Goal: Transaction & Acquisition: Purchase product/service

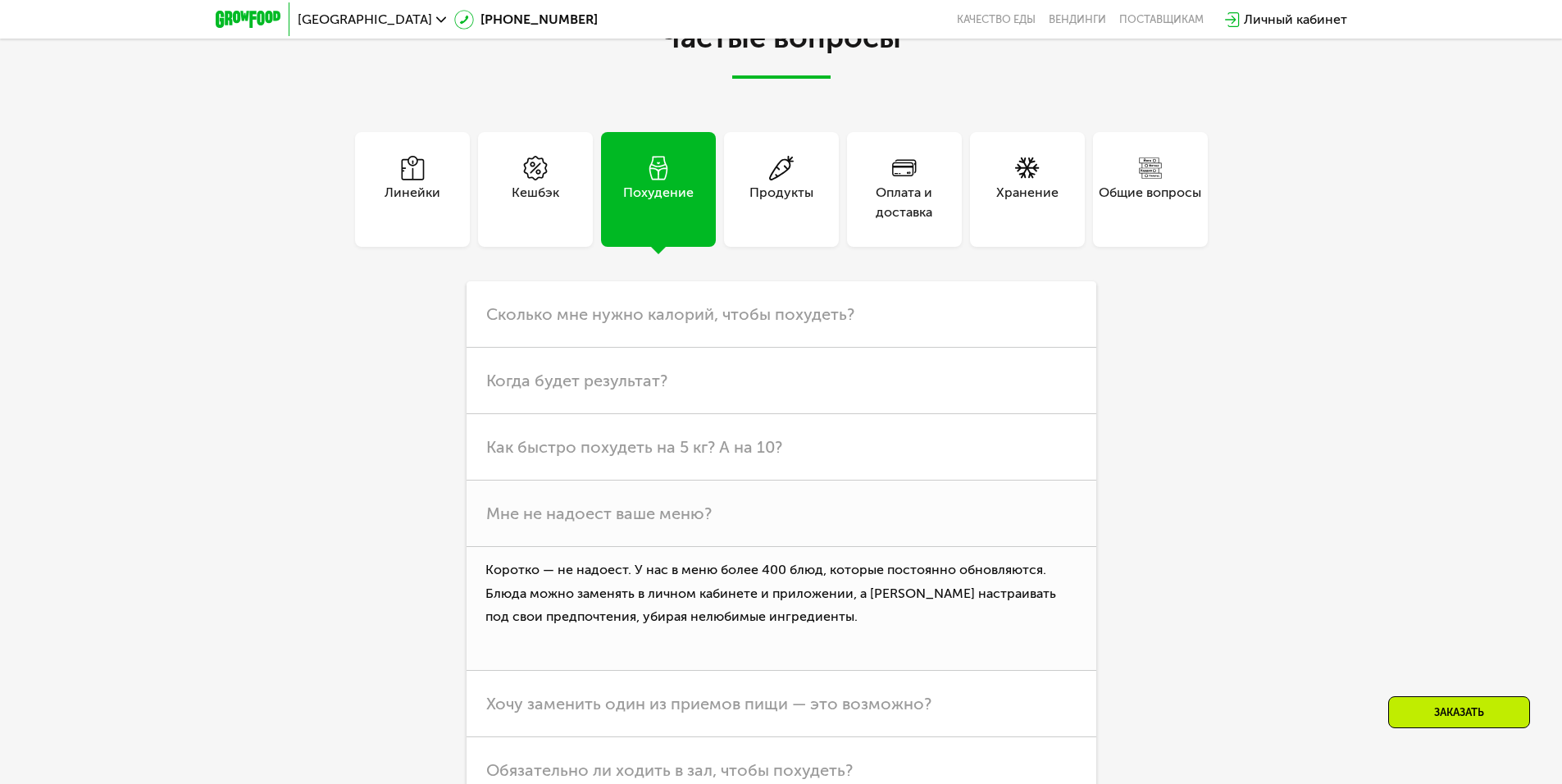
scroll to position [3852, 0]
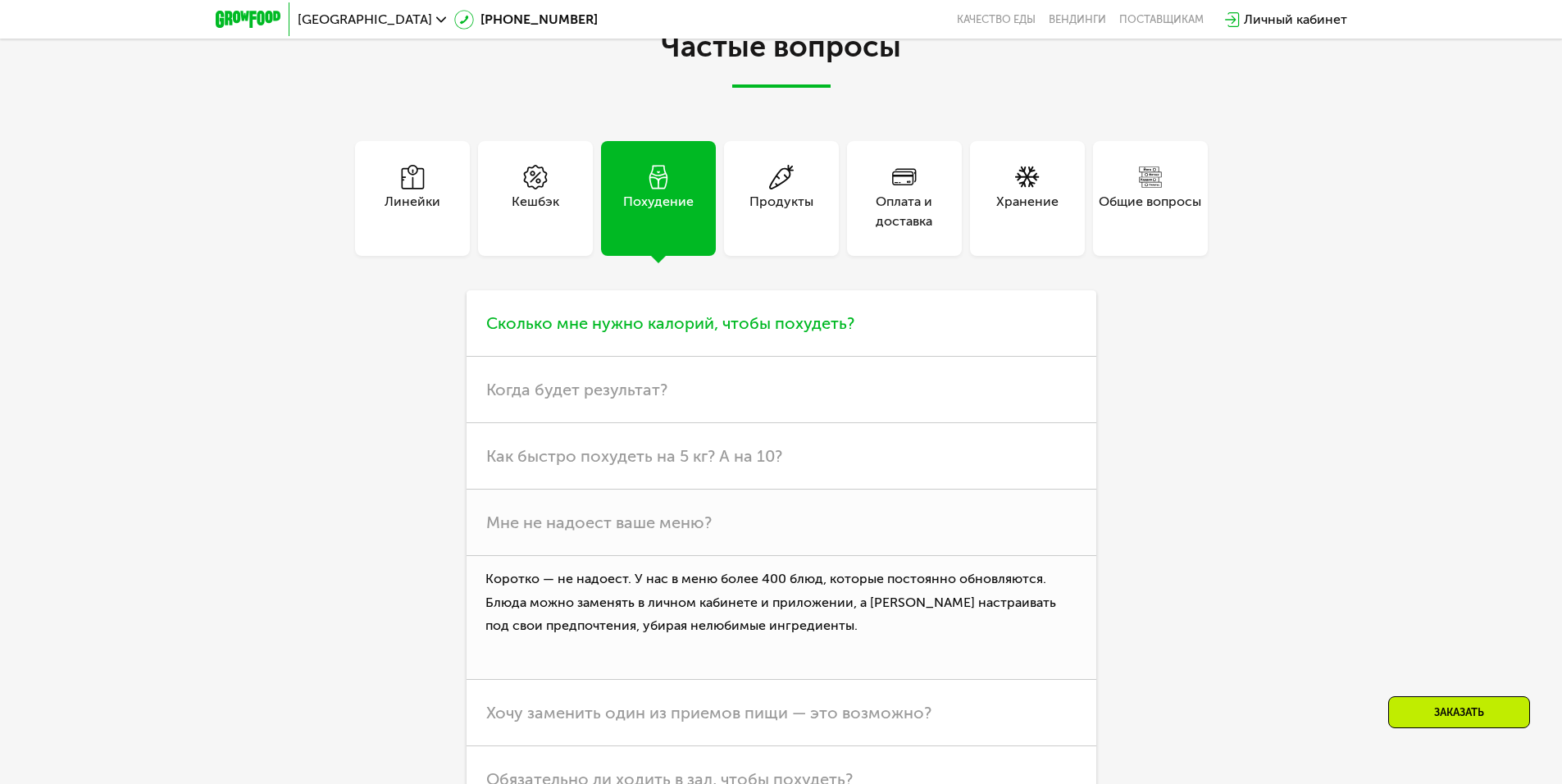
click at [656, 356] on h3 "Сколько мне нужно калорий, чтобы похудеть?" at bounding box center [782, 323] width 630 height 67
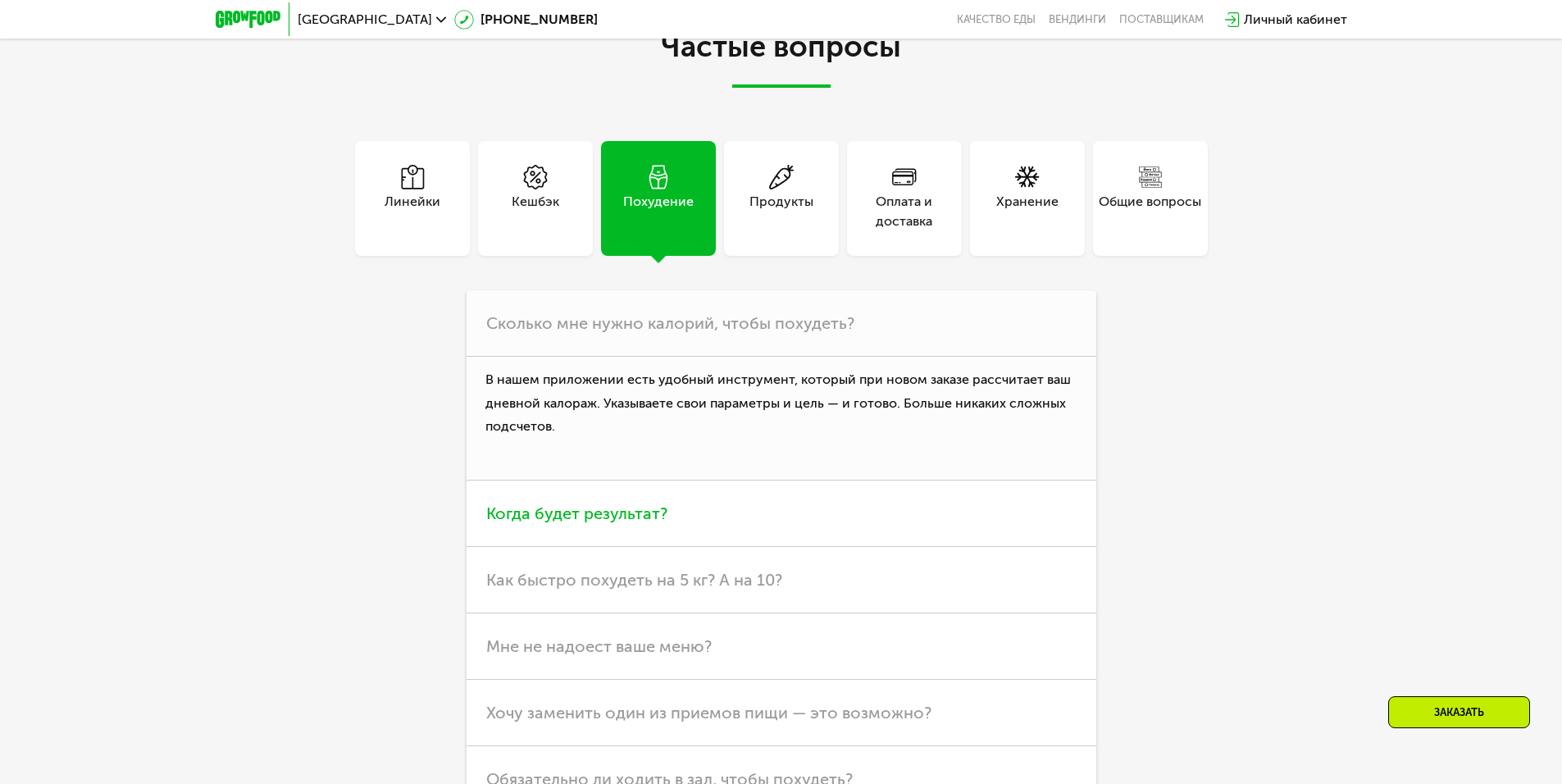
click at [564, 516] on span "Когда будет результат?" at bounding box center [577, 512] width 182 height 19
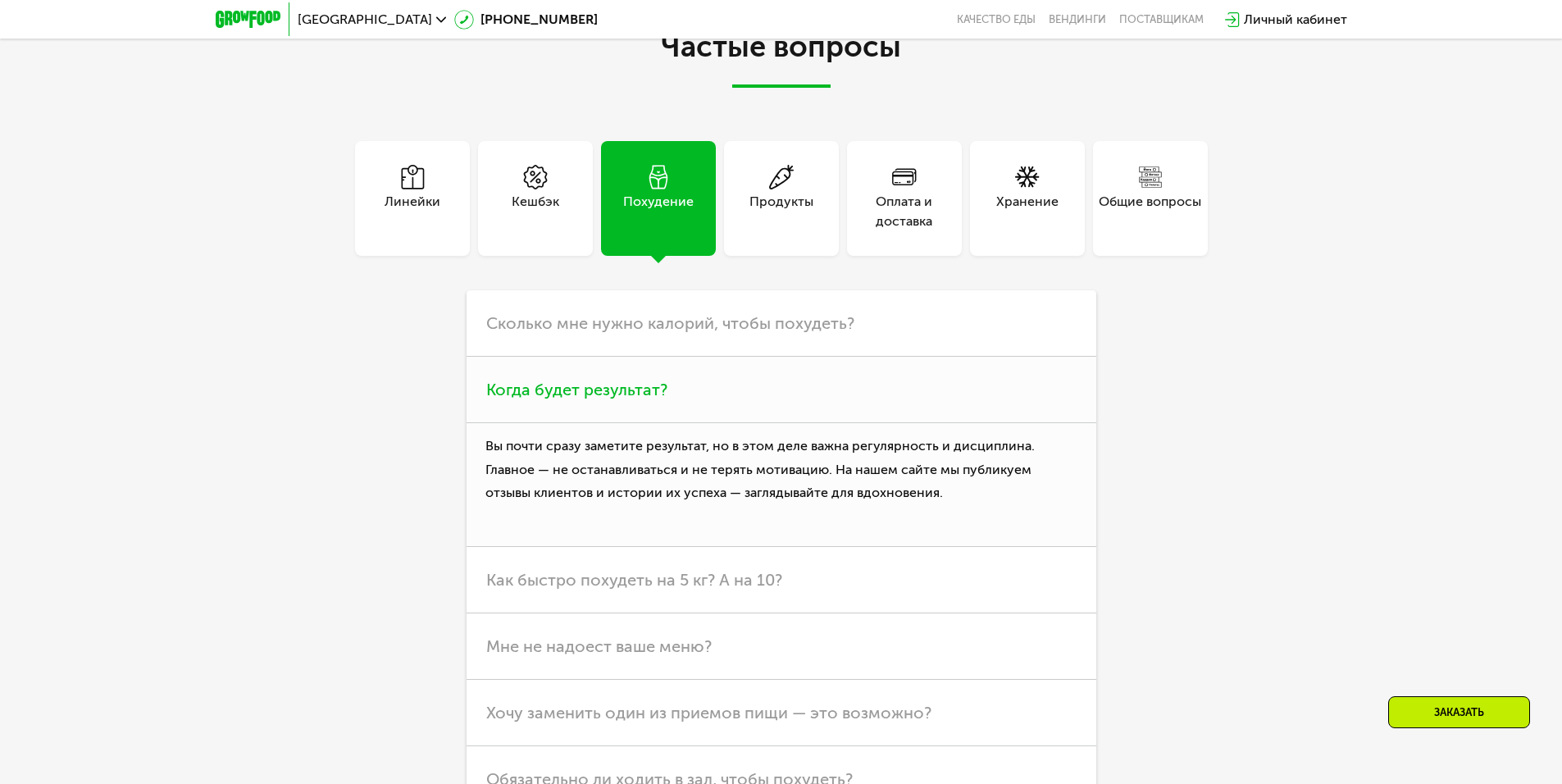
click at [640, 473] on p "Вы почти сразу заметите результат, но в этом деле важна регулярность и дисципли…" at bounding box center [782, 484] width 630 height 124
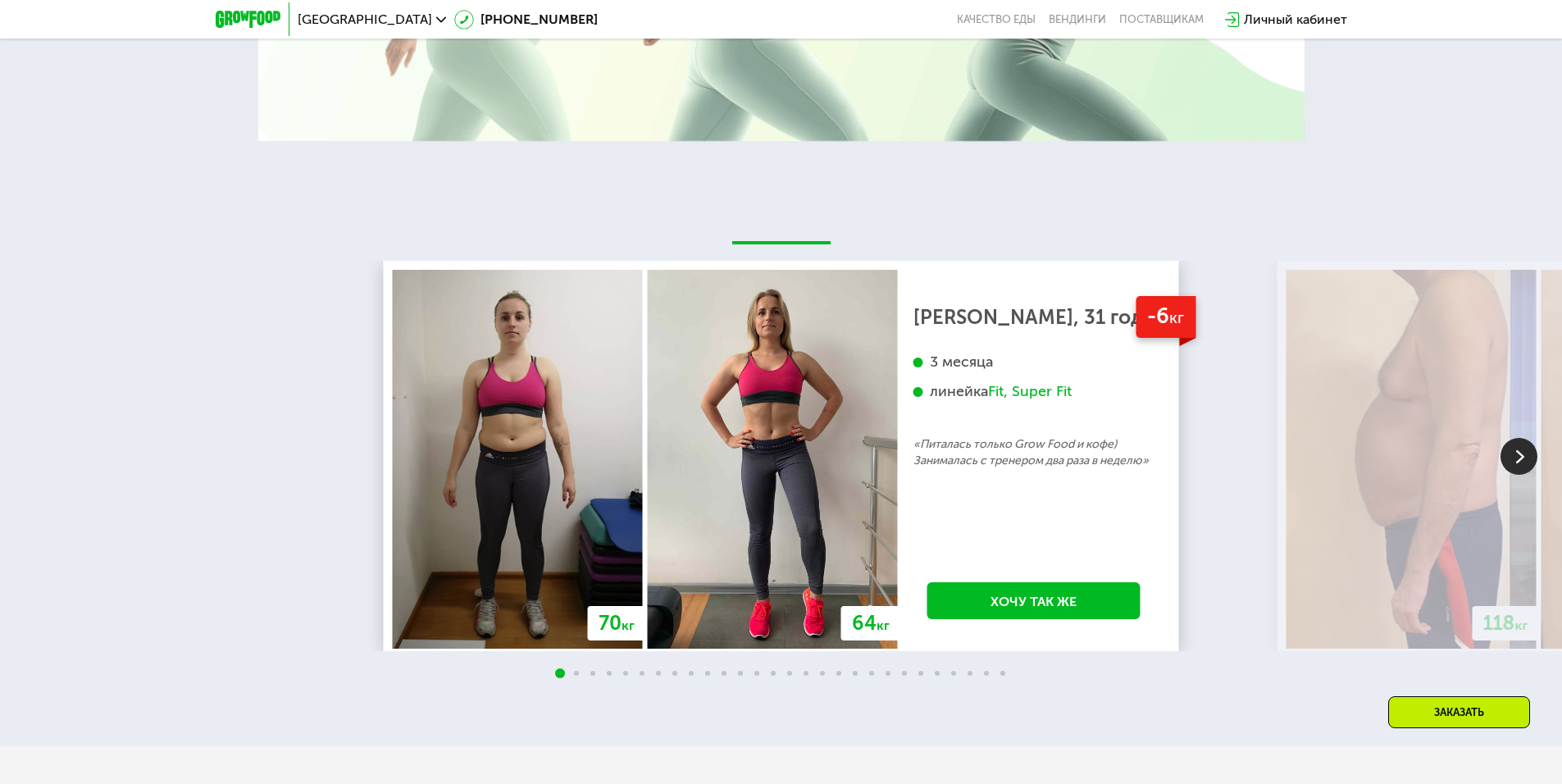
scroll to position [2541, 0]
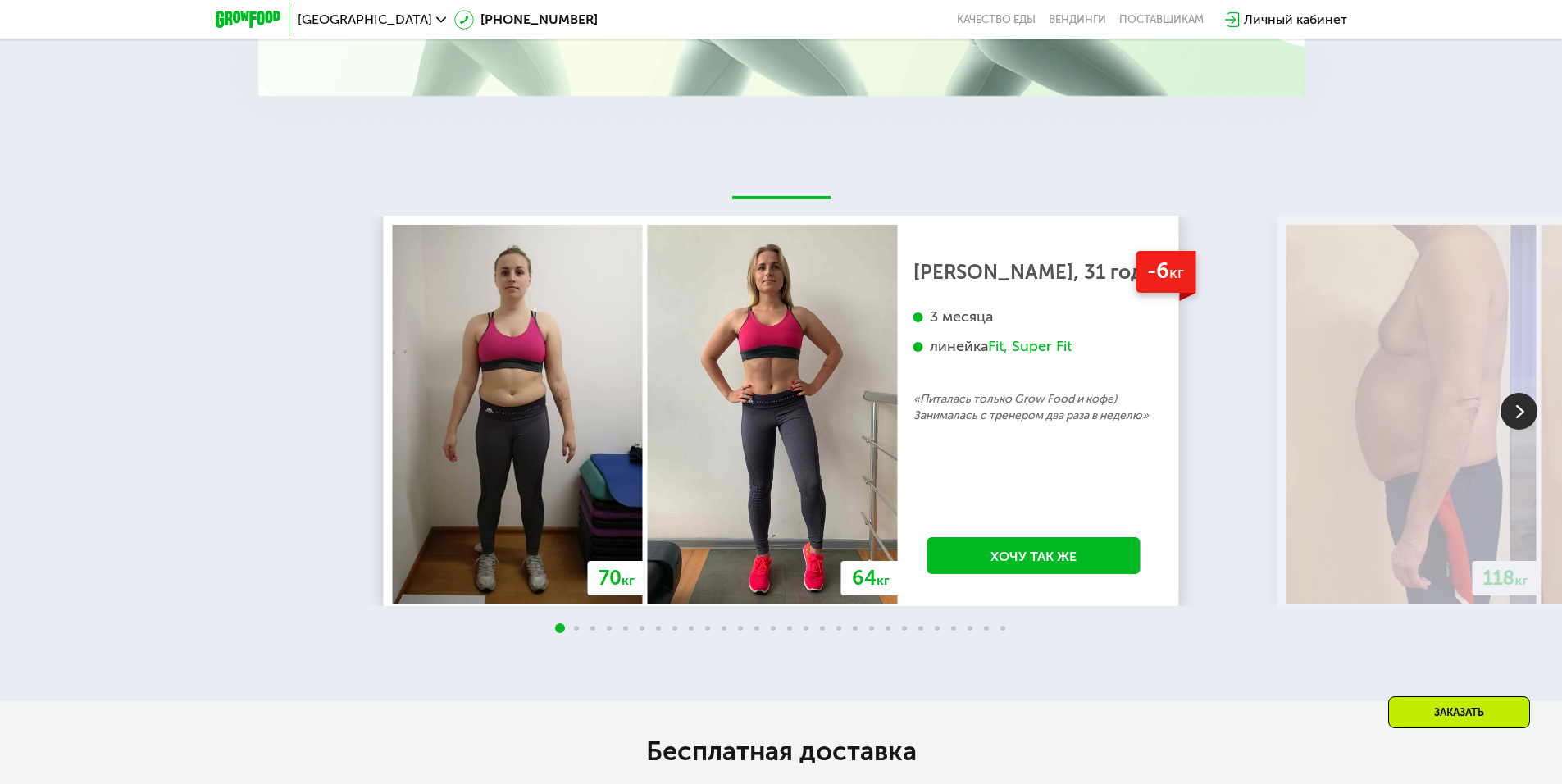
click at [1501, 411] on img at bounding box center [1519, 411] width 37 height 37
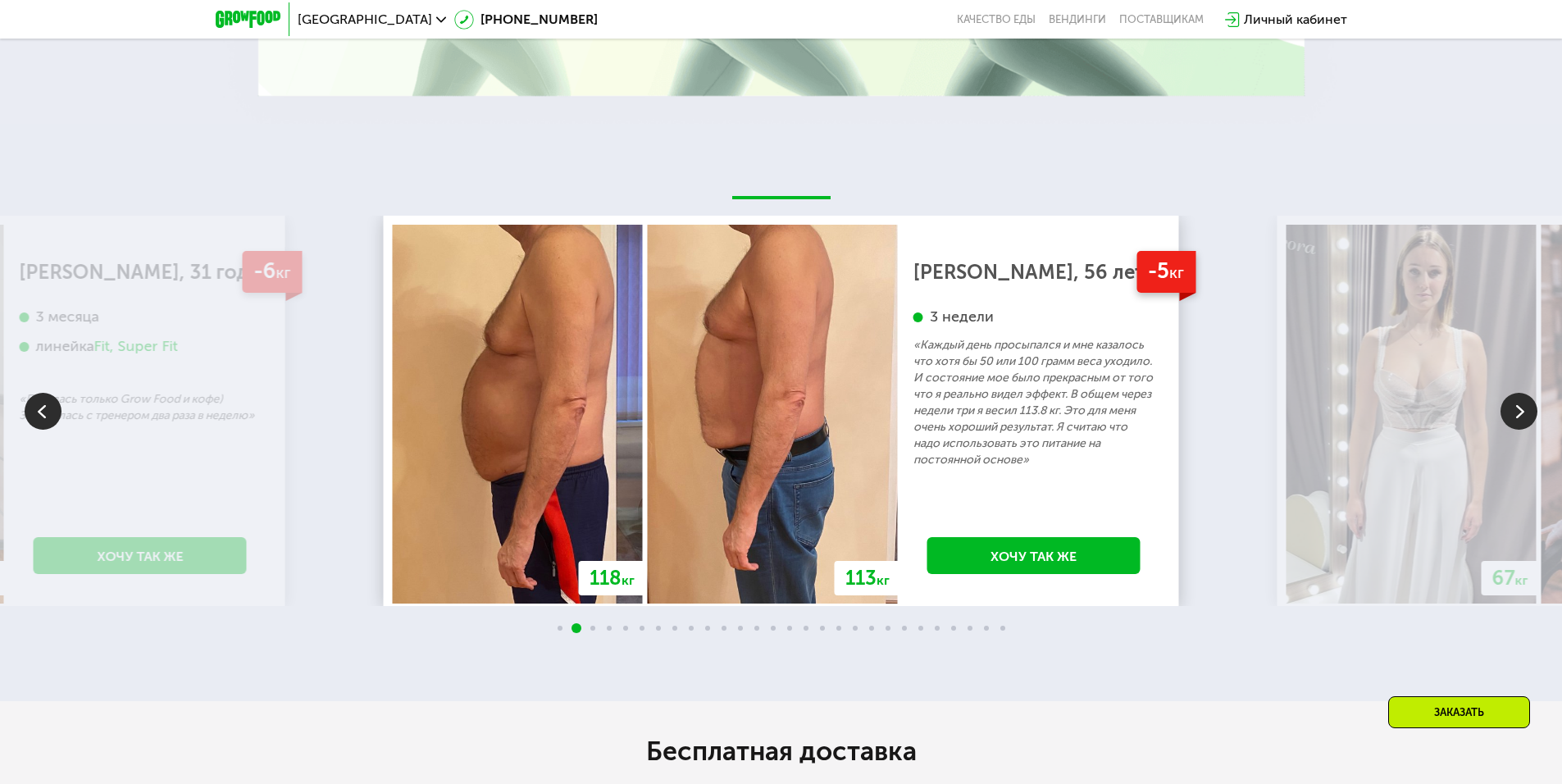
click at [1501, 411] on img at bounding box center [1519, 411] width 37 height 37
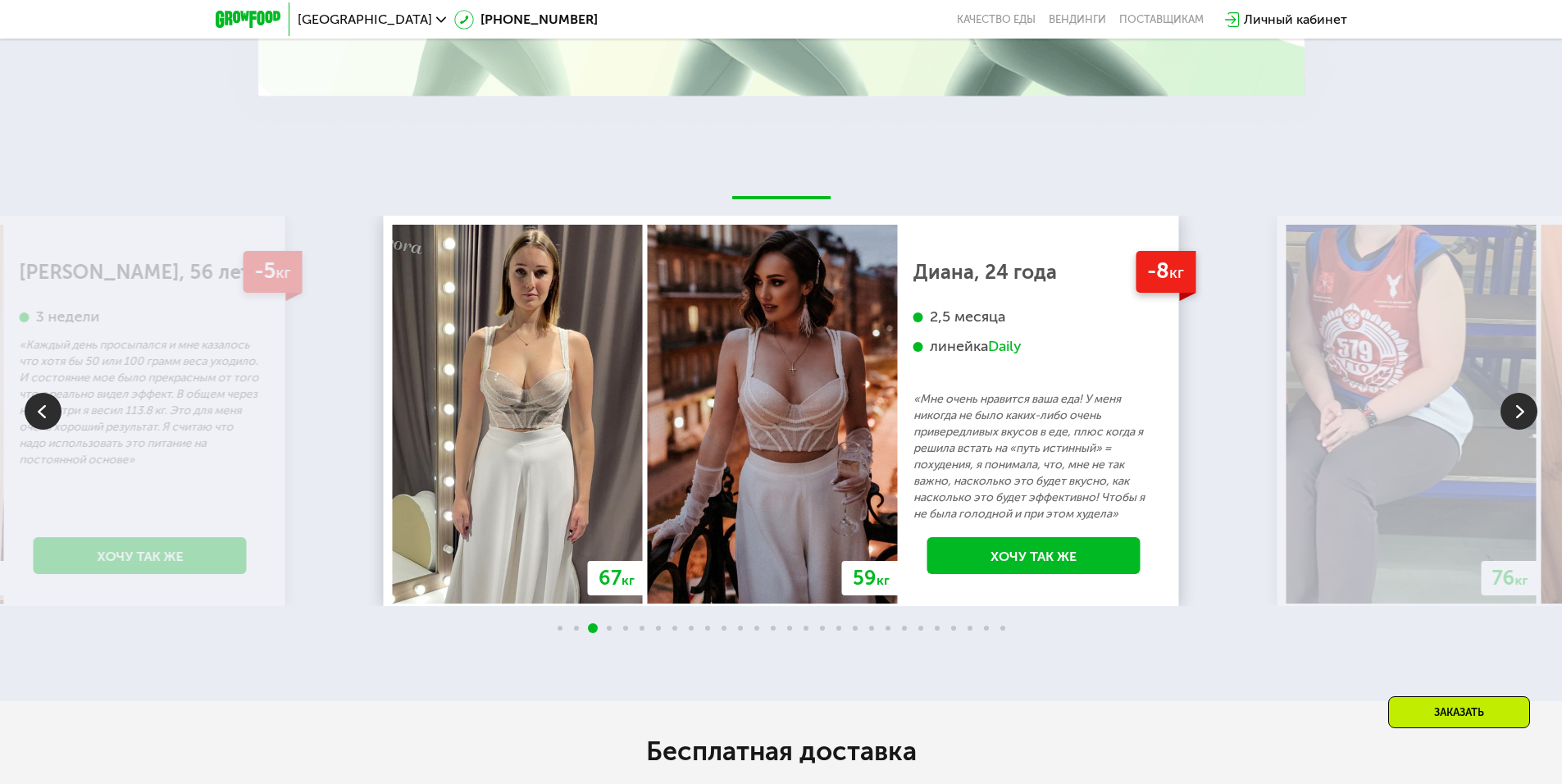
click at [1501, 411] on img at bounding box center [1519, 411] width 37 height 37
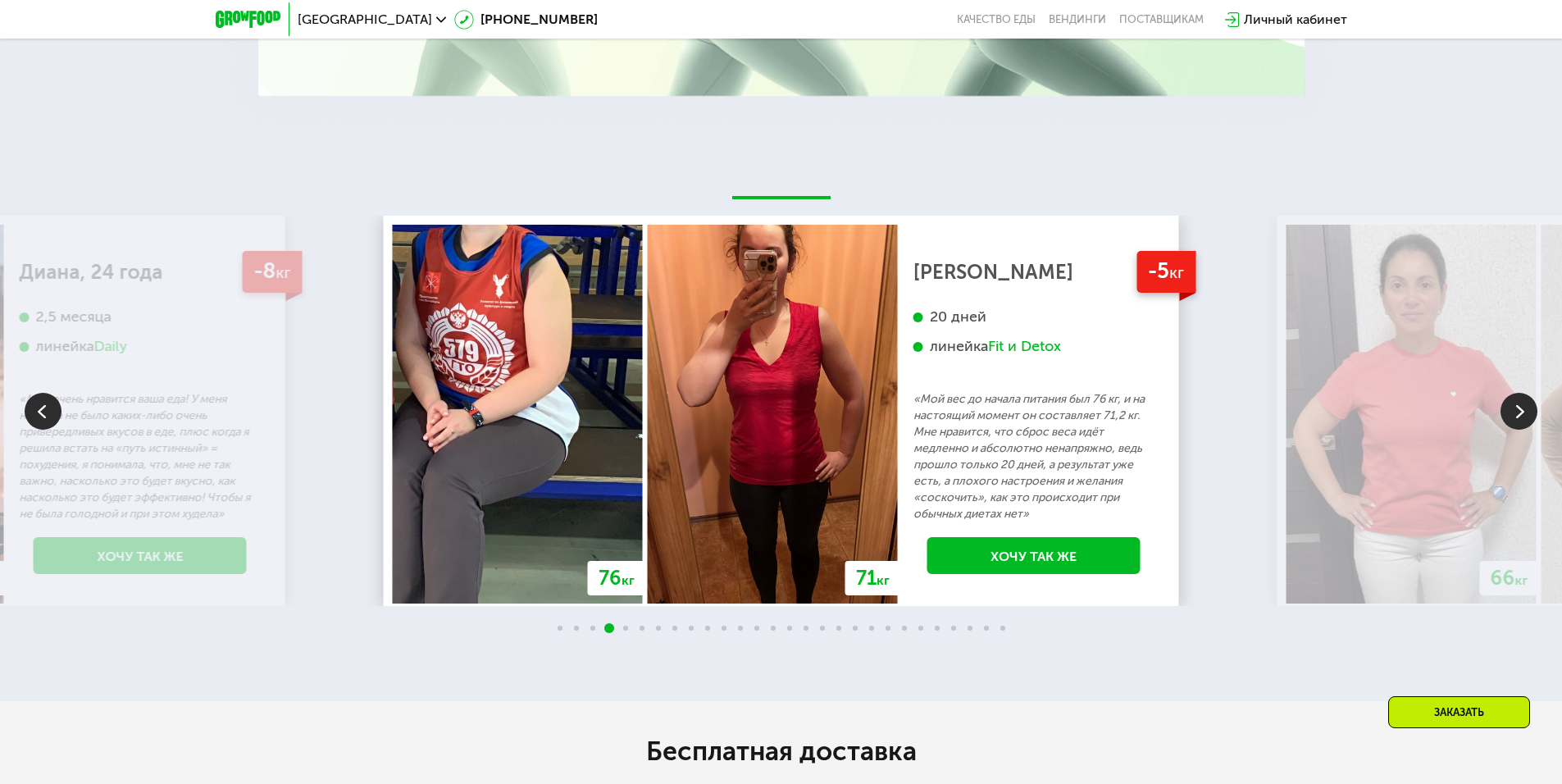
click at [1501, 411] on img at bounding box center [1519, 411] width 37 height 37
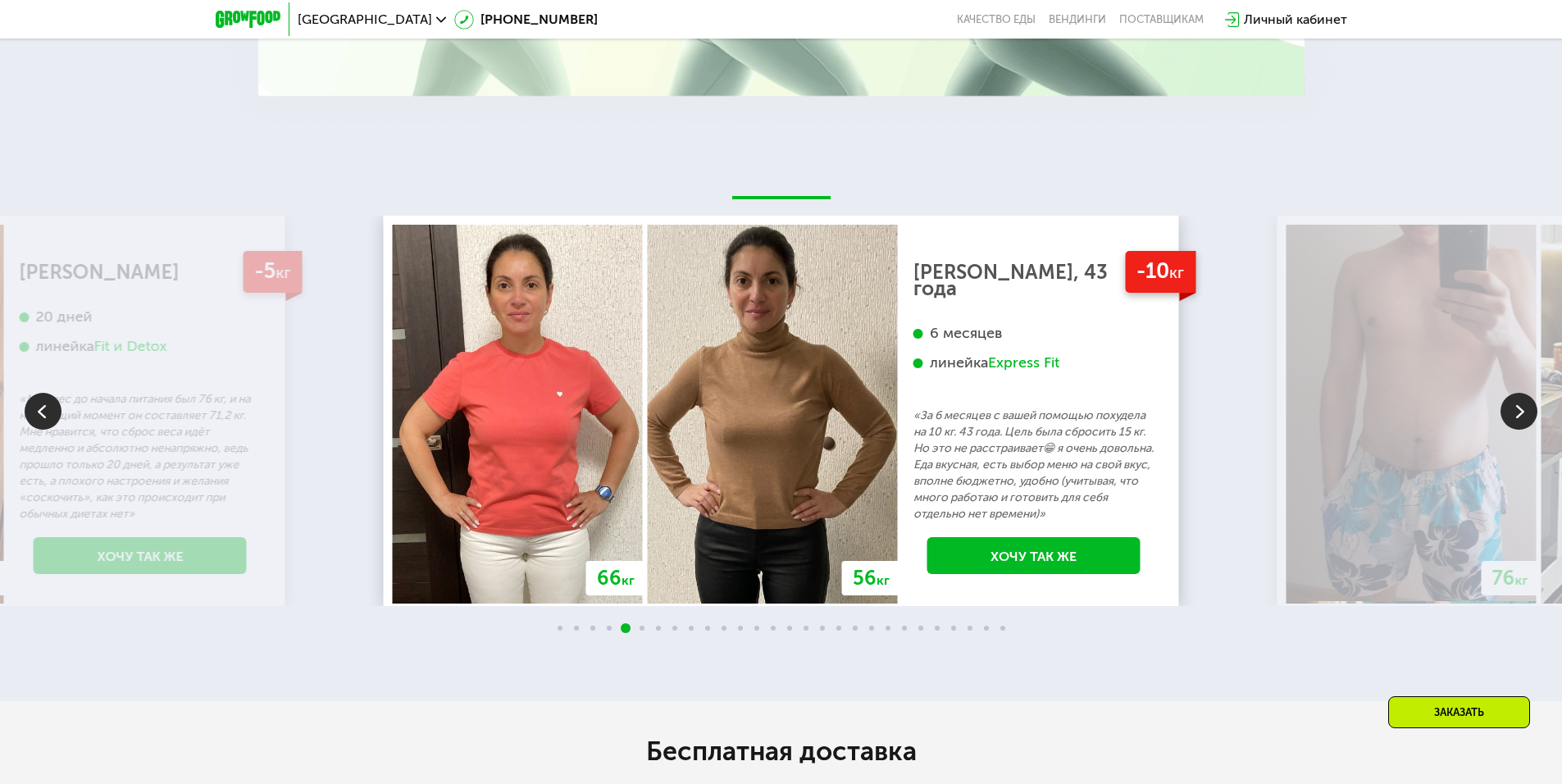
click at [1501, 411] on img at bounding box center [1519, 411] width 37 height 37
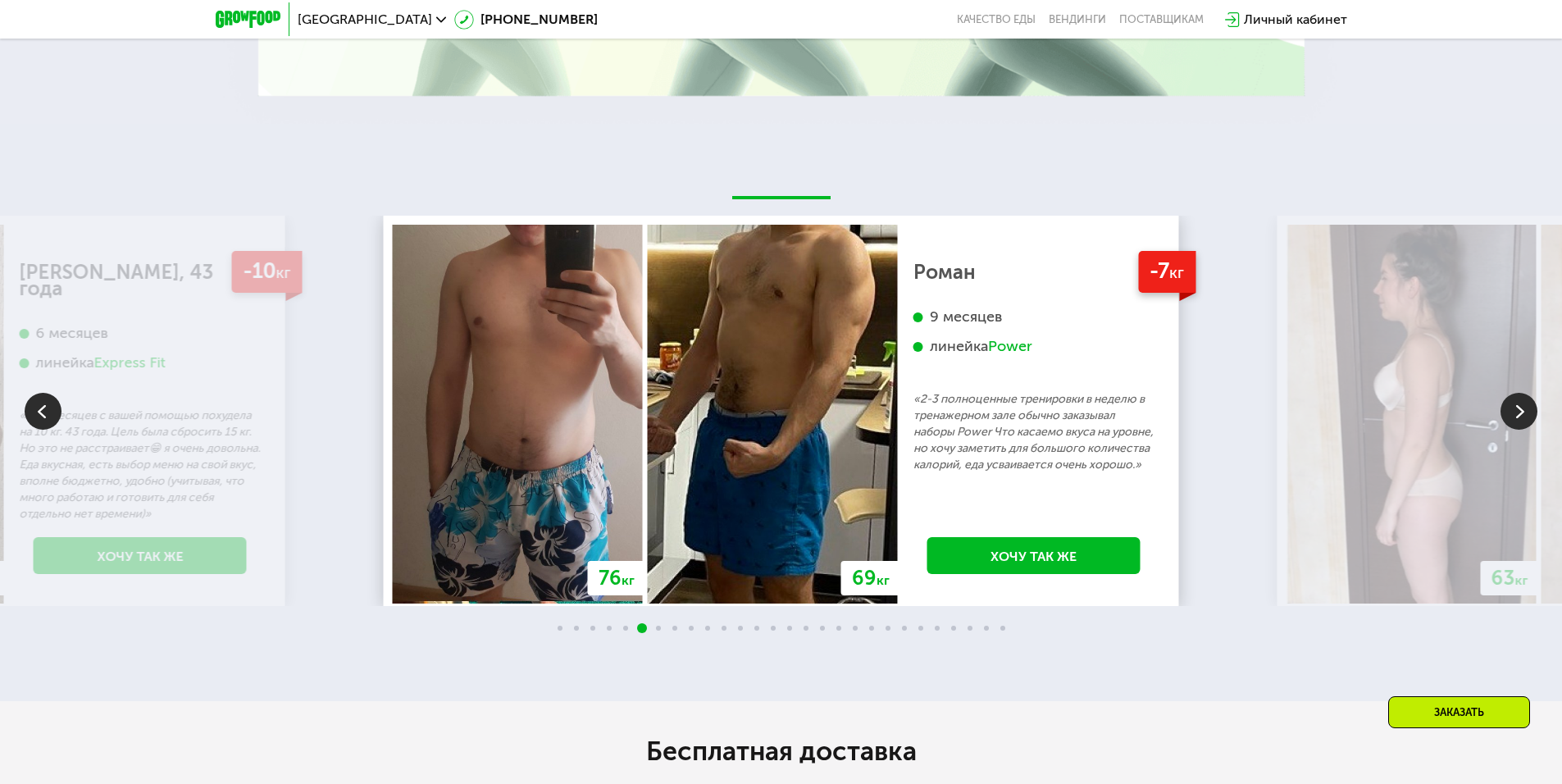
click at [1501, 411] on img at bounding box center [1519, 411] width 37 height 37
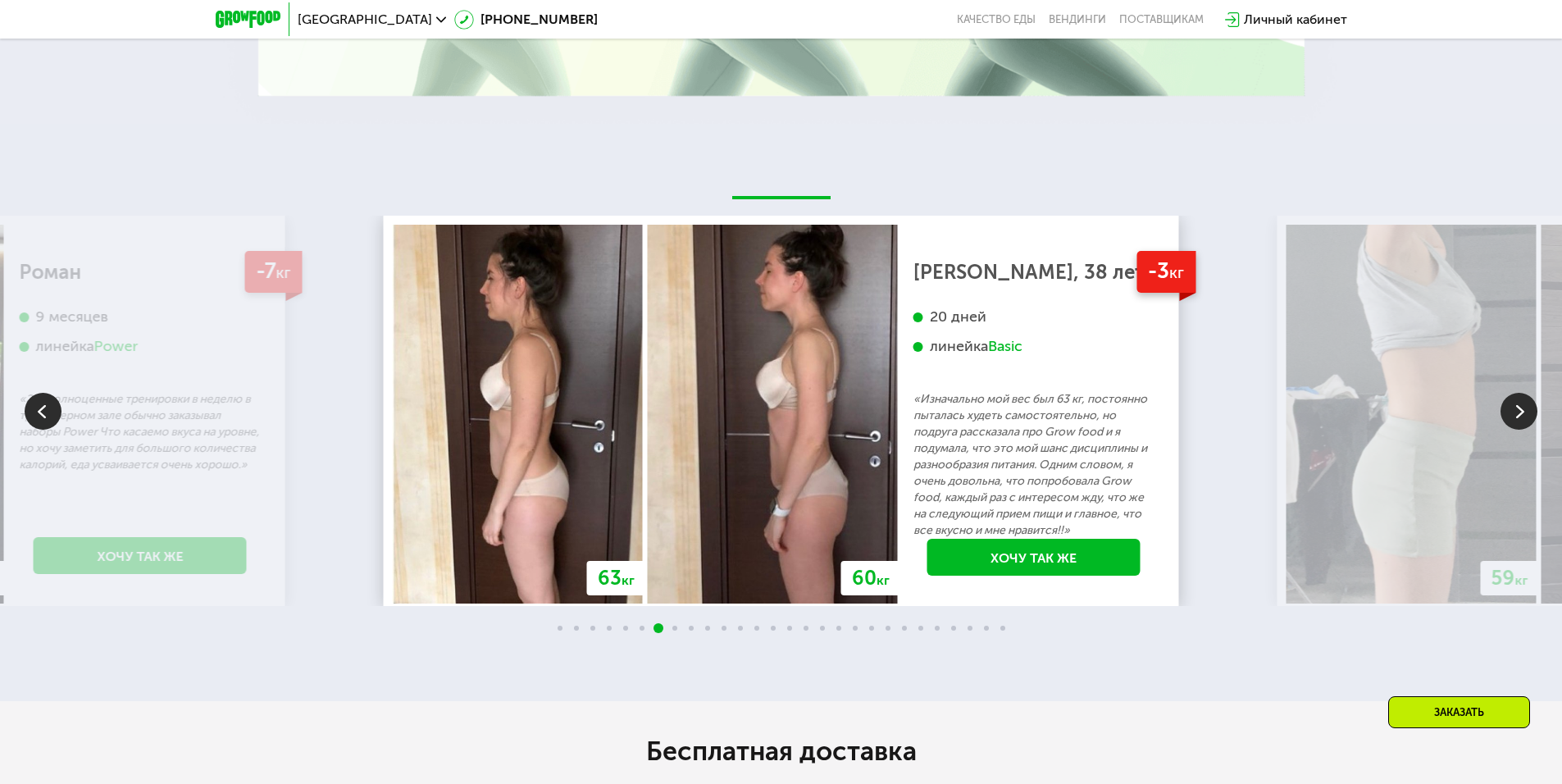
click at [1501, 411] on img at bounding box center [1519, 411] width 37 height 37
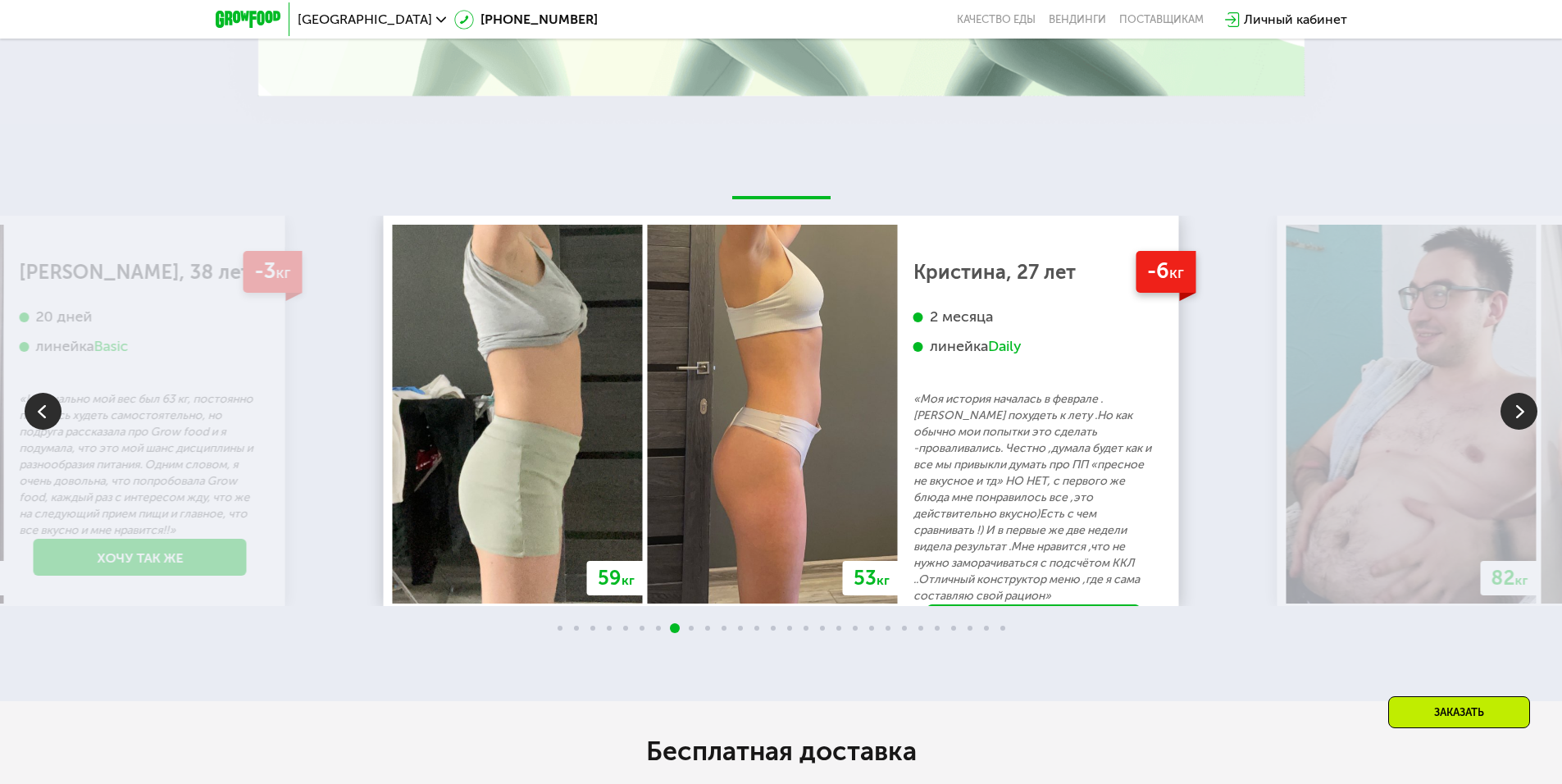
click at [1501, 411] on img at bounding box center [1519, 411] width 37 height 37
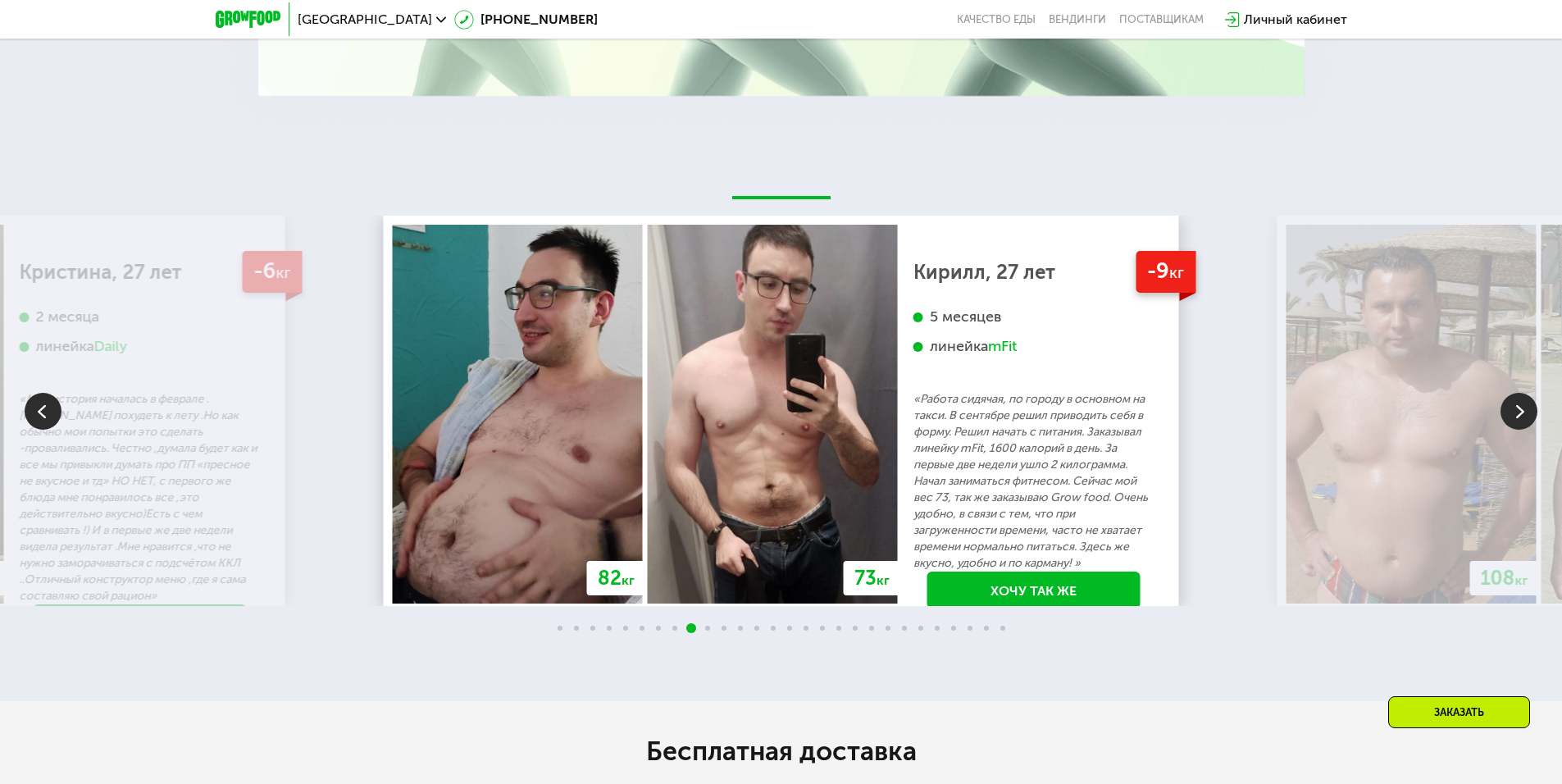
click at [1501, 411] on img at bounding box center [1519, 411] width 37 height 37
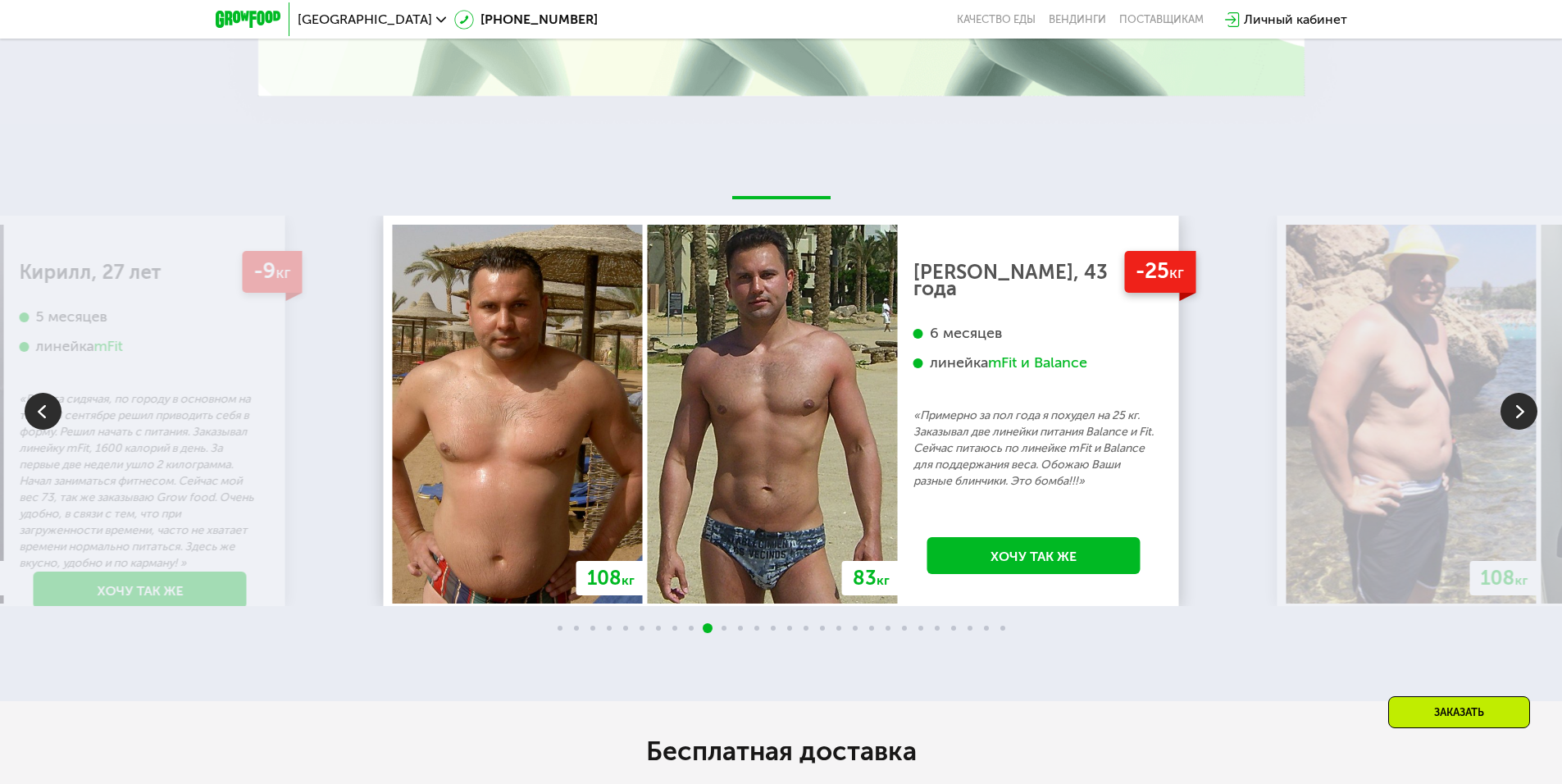
click at [1501, 411] on img at bounding box center [1519, 411] width 37 height 37
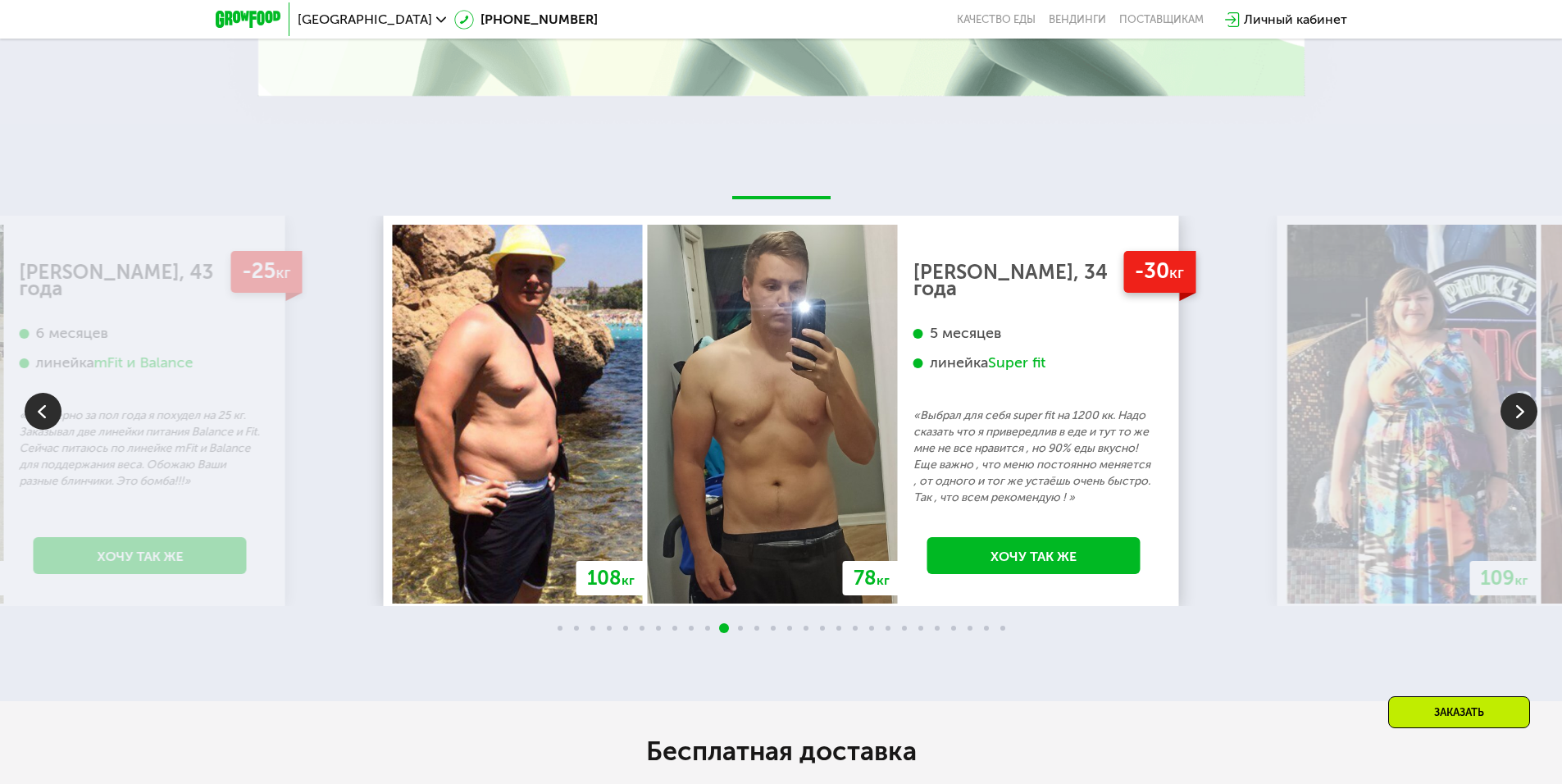
click at [1501, 411] on img at bounding box center [1519, 411] width 37 height 37
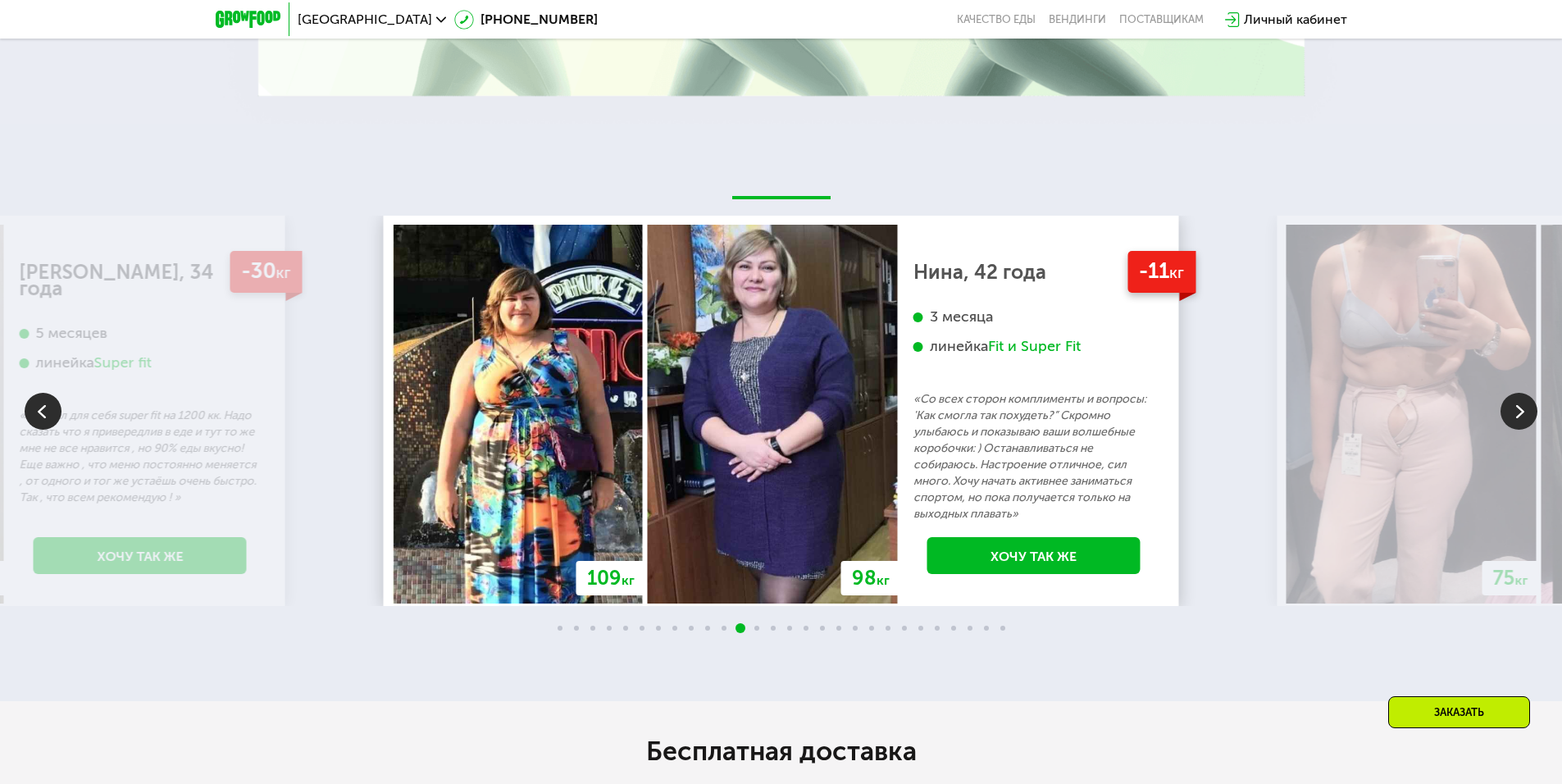
click at [1501, 411] on img at bounding box center [1519, 411] width 37 height 37
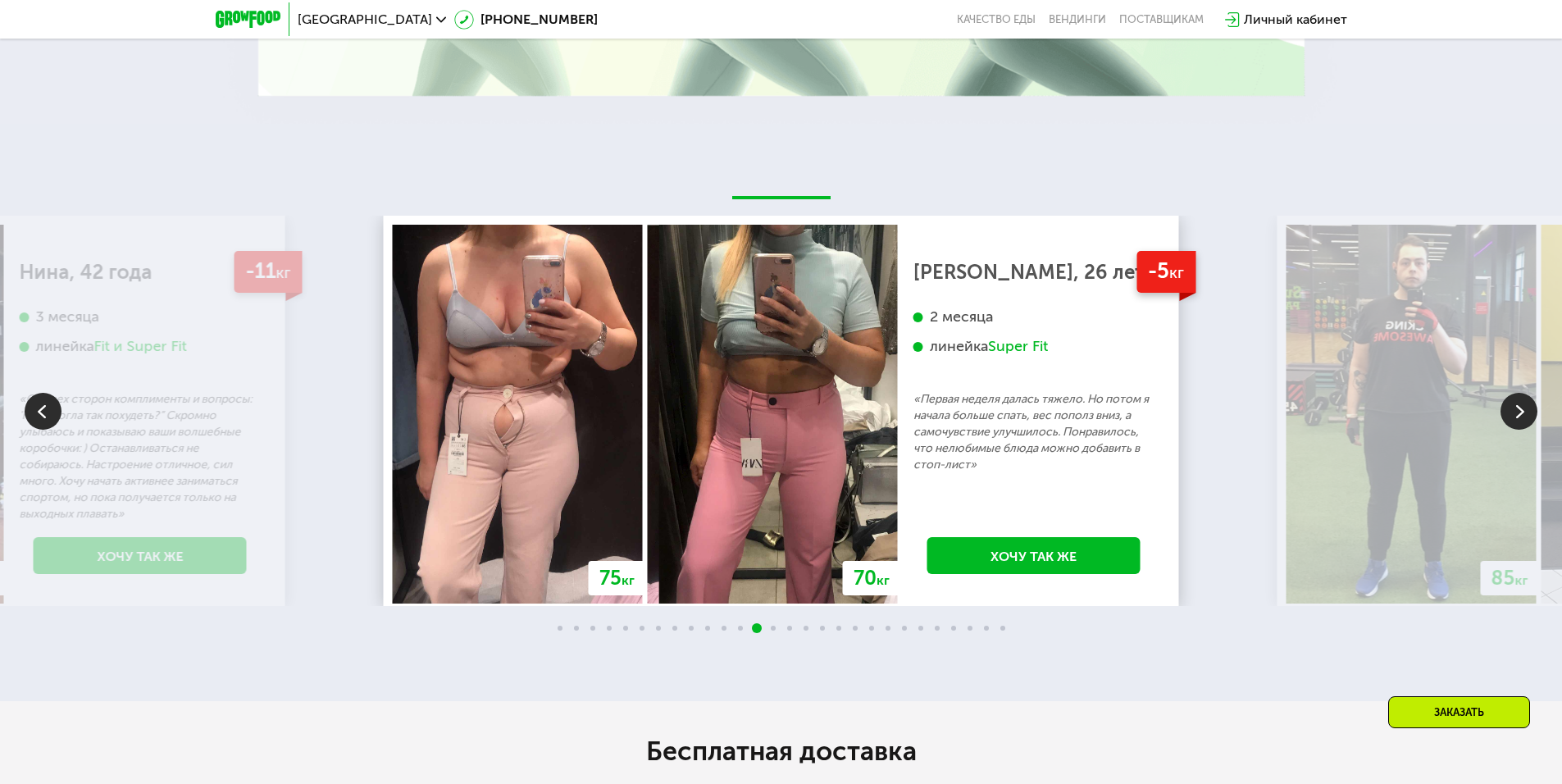
click at [1501, 411] on img at bounding box center [1519, 411] width 37 height 37
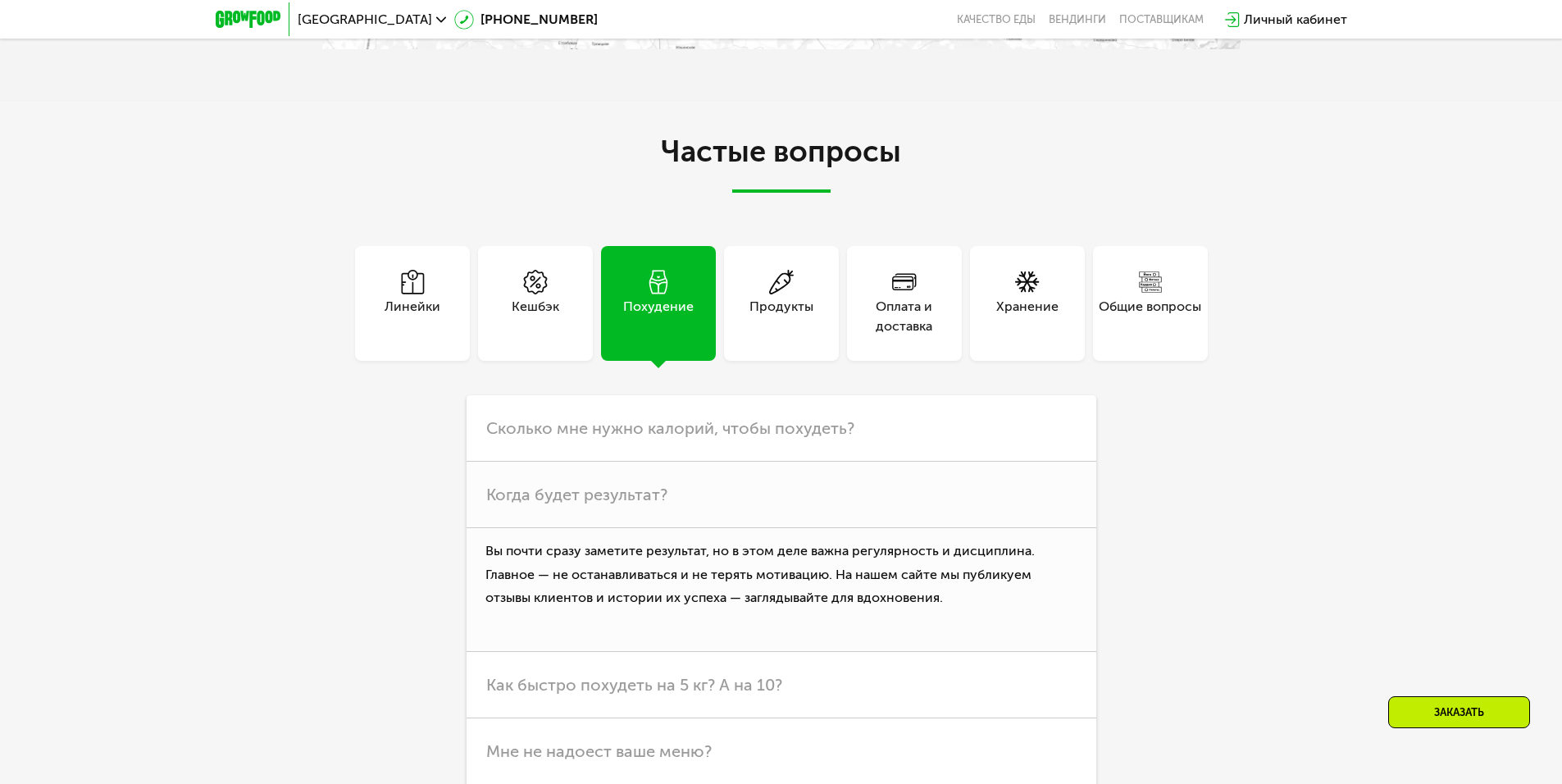
scroll to position [3771, 0]
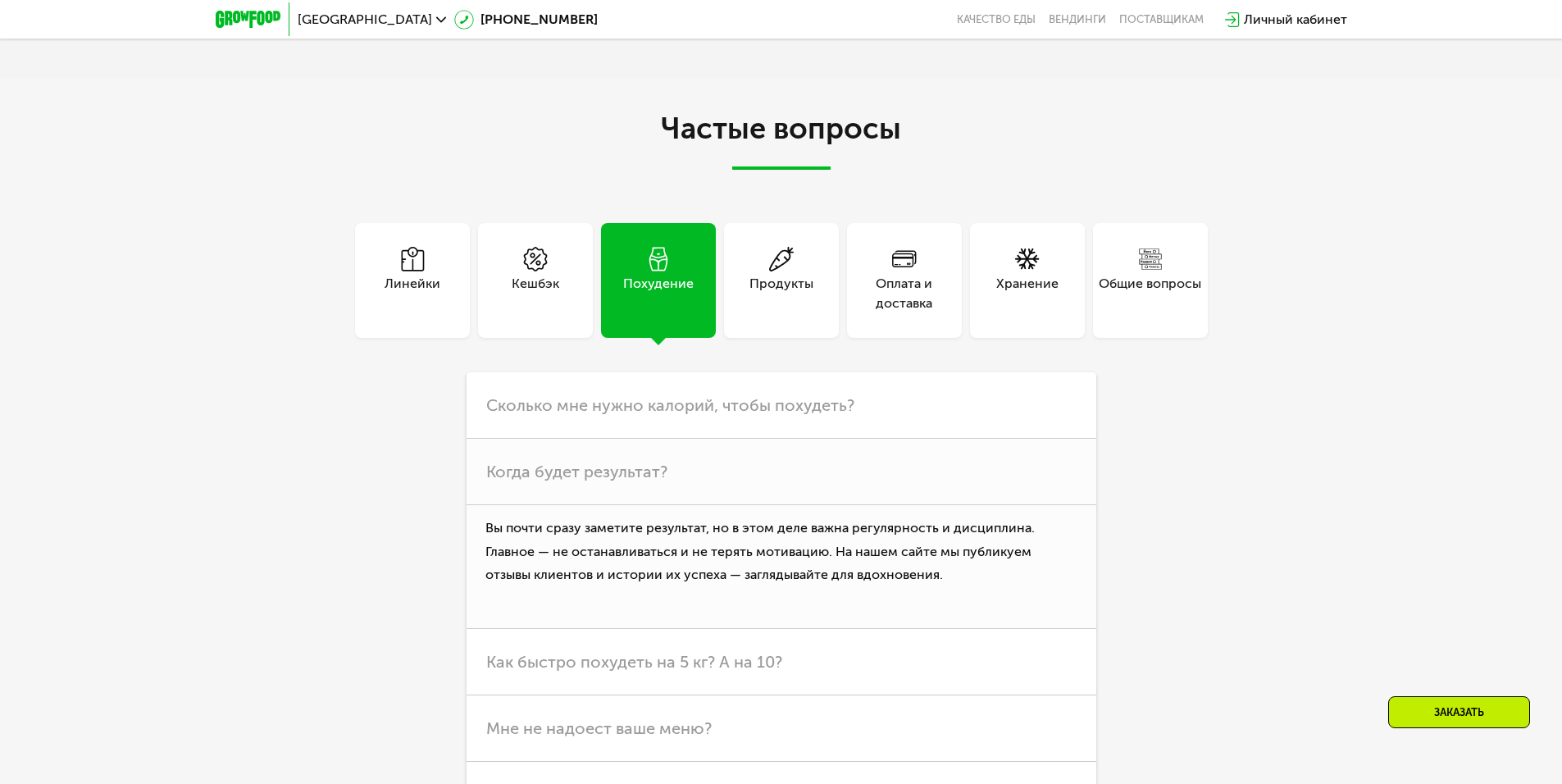
click at [440, 250] on div "Линейки" at bounding box center [413, 280] width 115 height 115
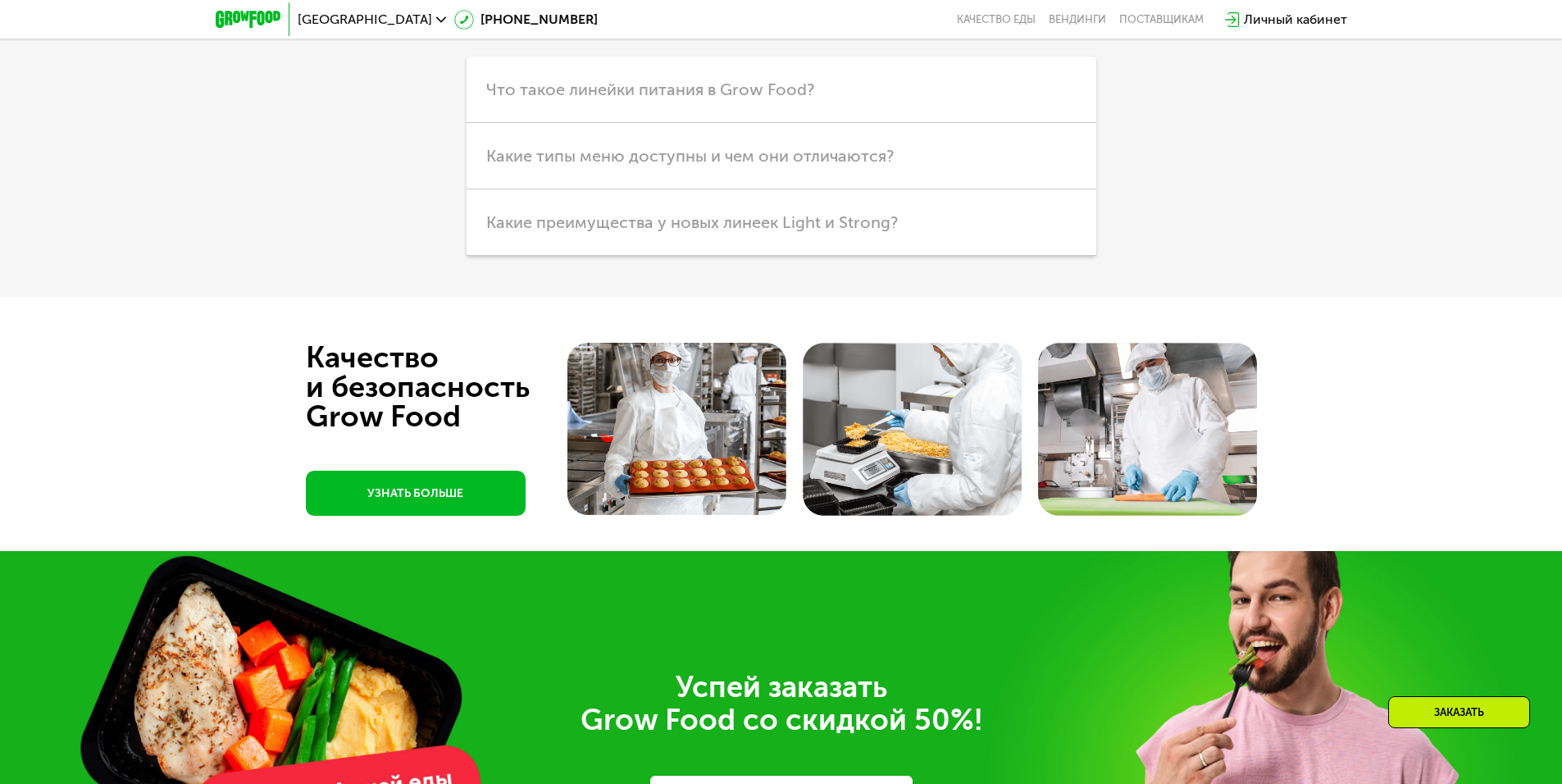
scroll to position [3747, 0]
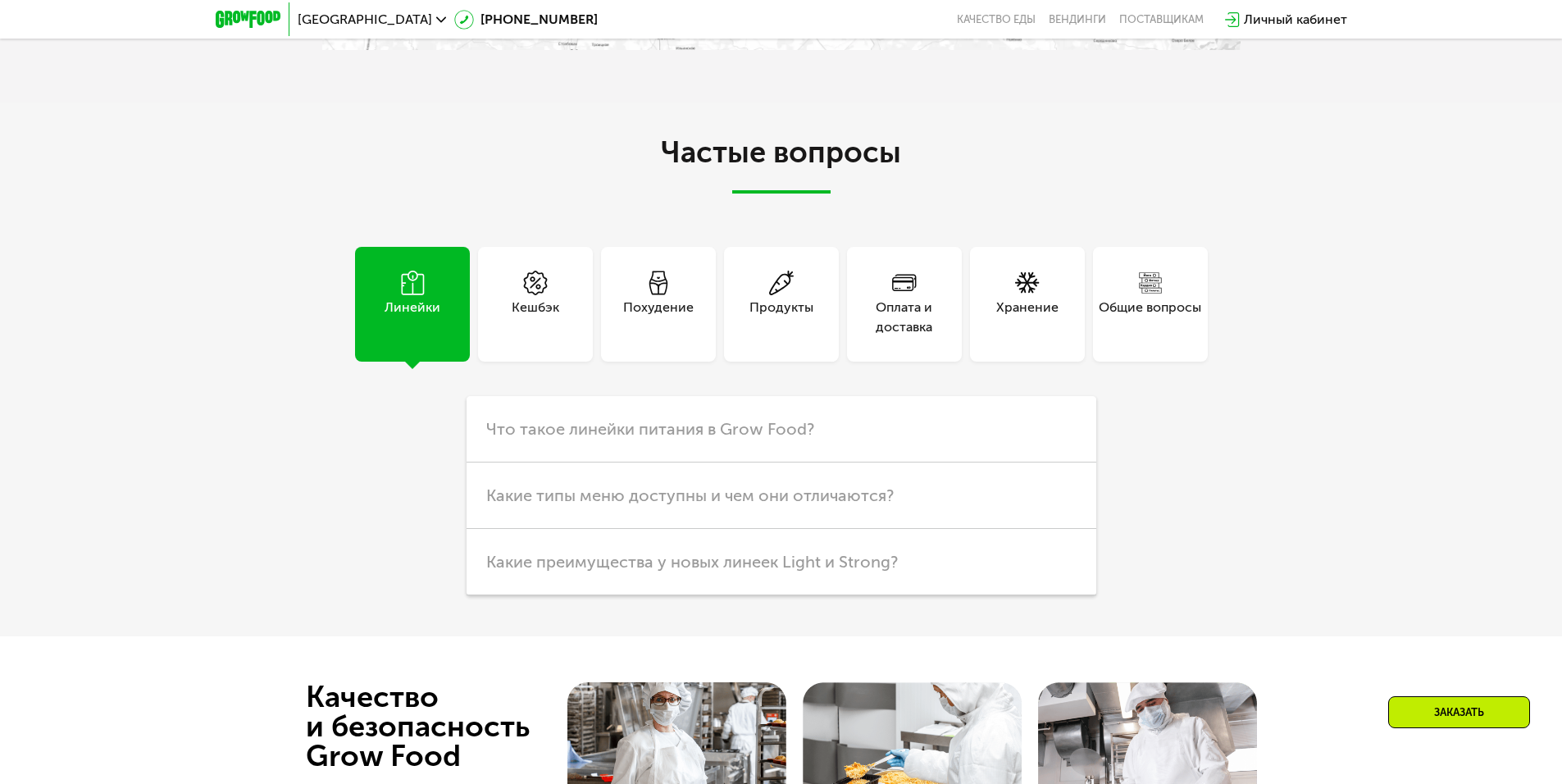
click at [731, 327] on div "Продукты" at bounding box center [782, 304] width 115 height 115
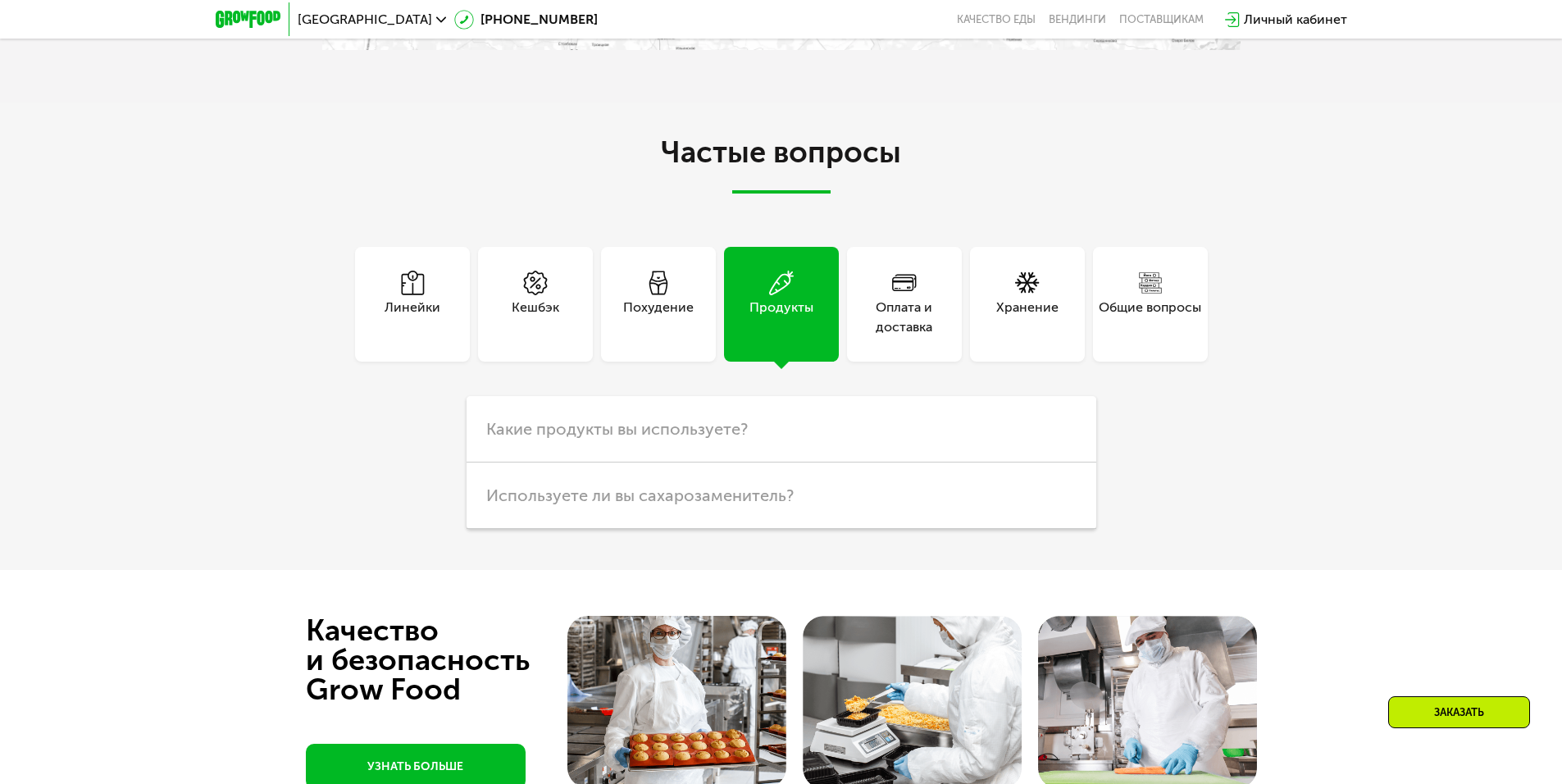
click at [676, 329] on div "Похудение" at bounding box center [659, 317] width 71 height 40
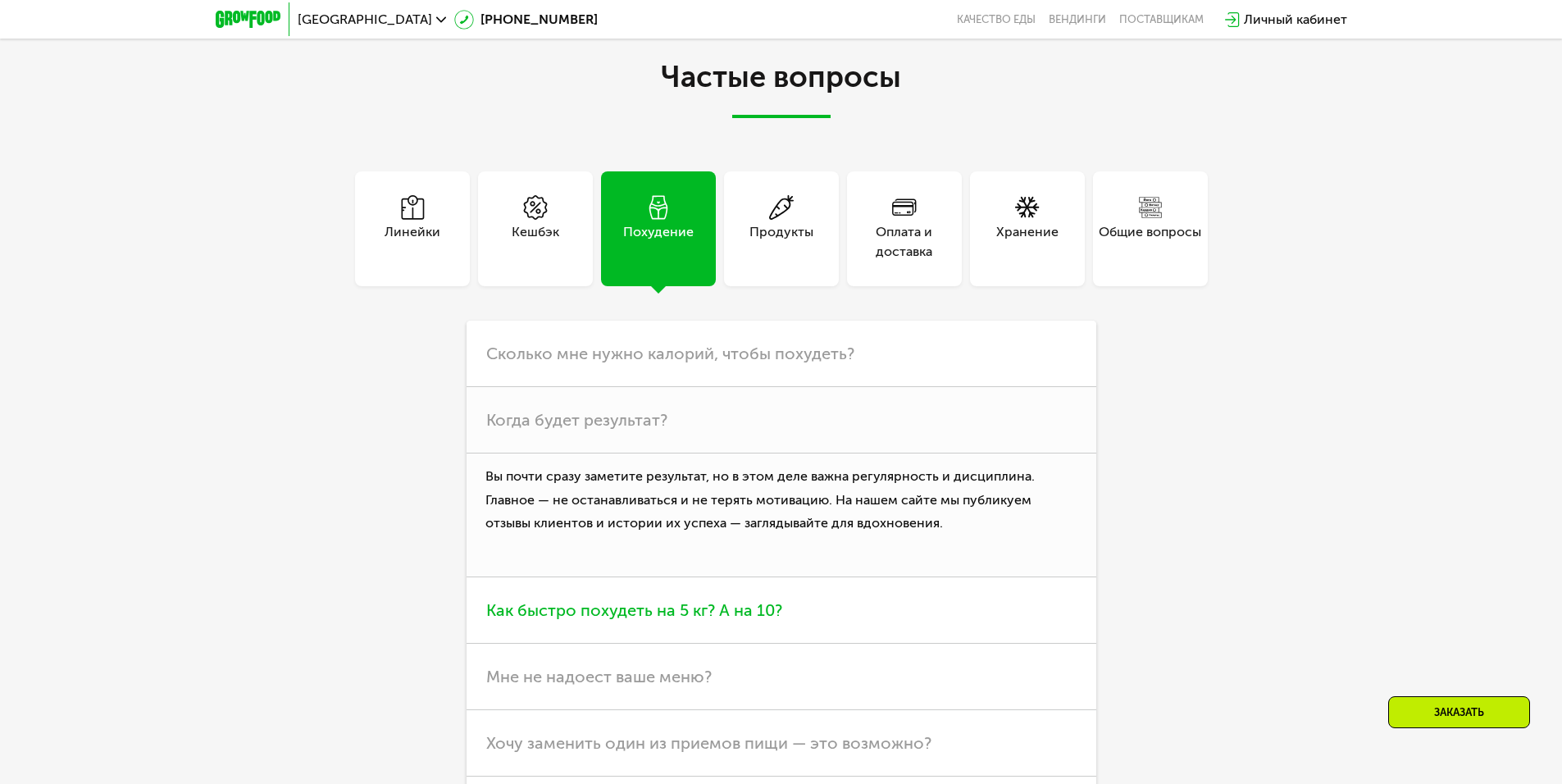
scroll to position [3829, 0]
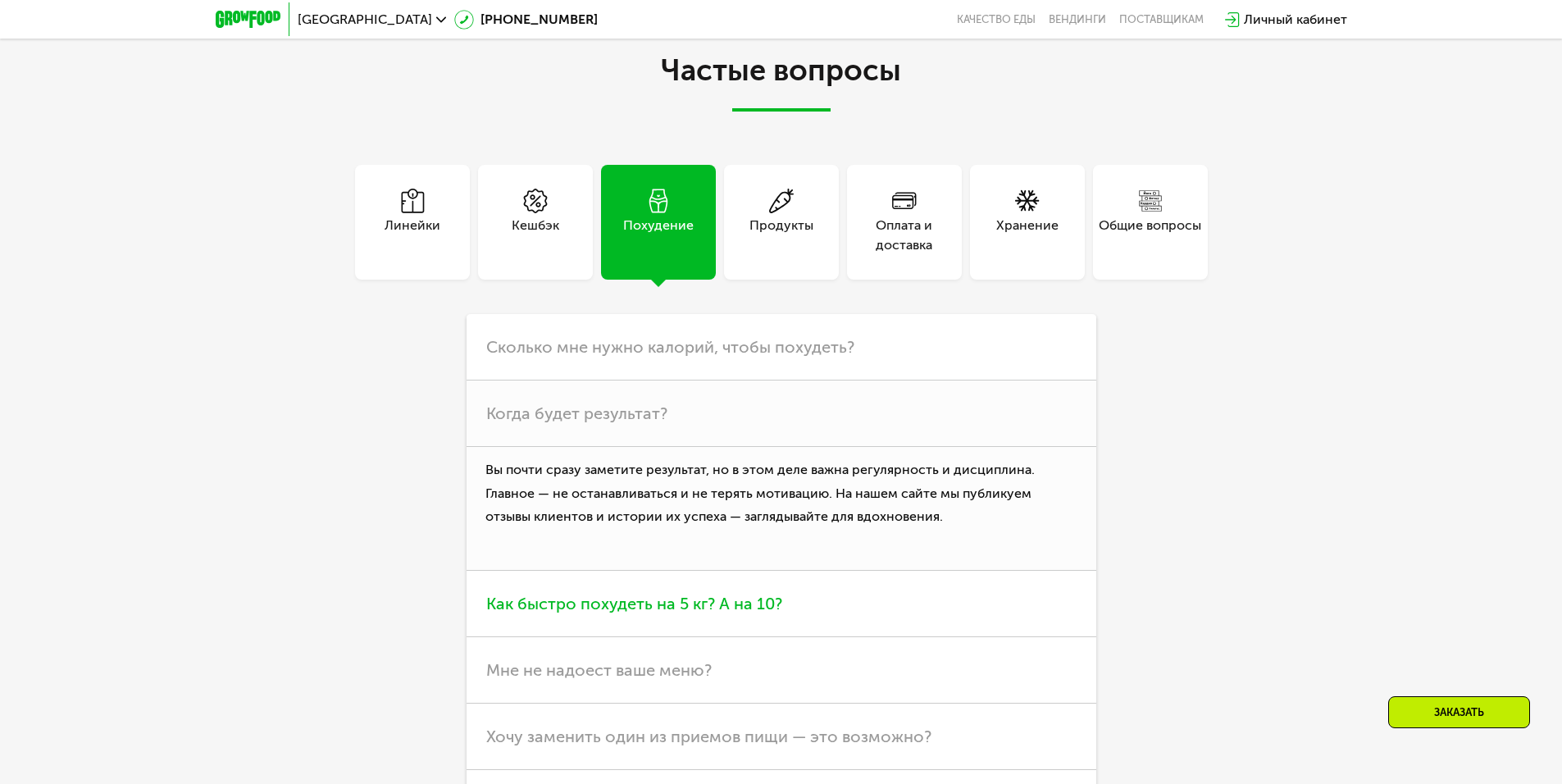
click at [764, 623] on h3 "Как быстро похудеть на 5 кг? А на 10?" at bounding box center [782, 603] width 630 height 67
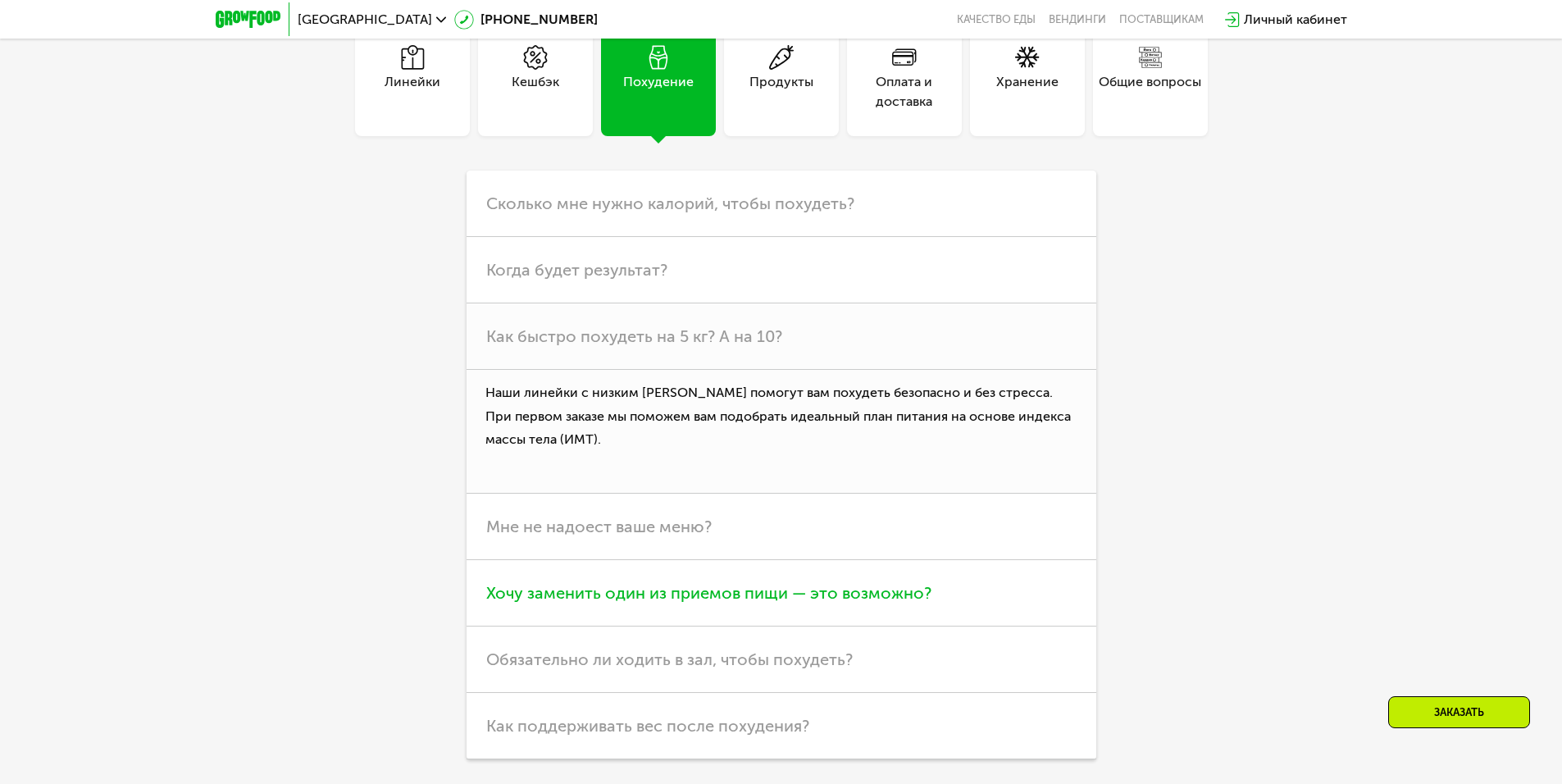
scroll to position [3993, 0]
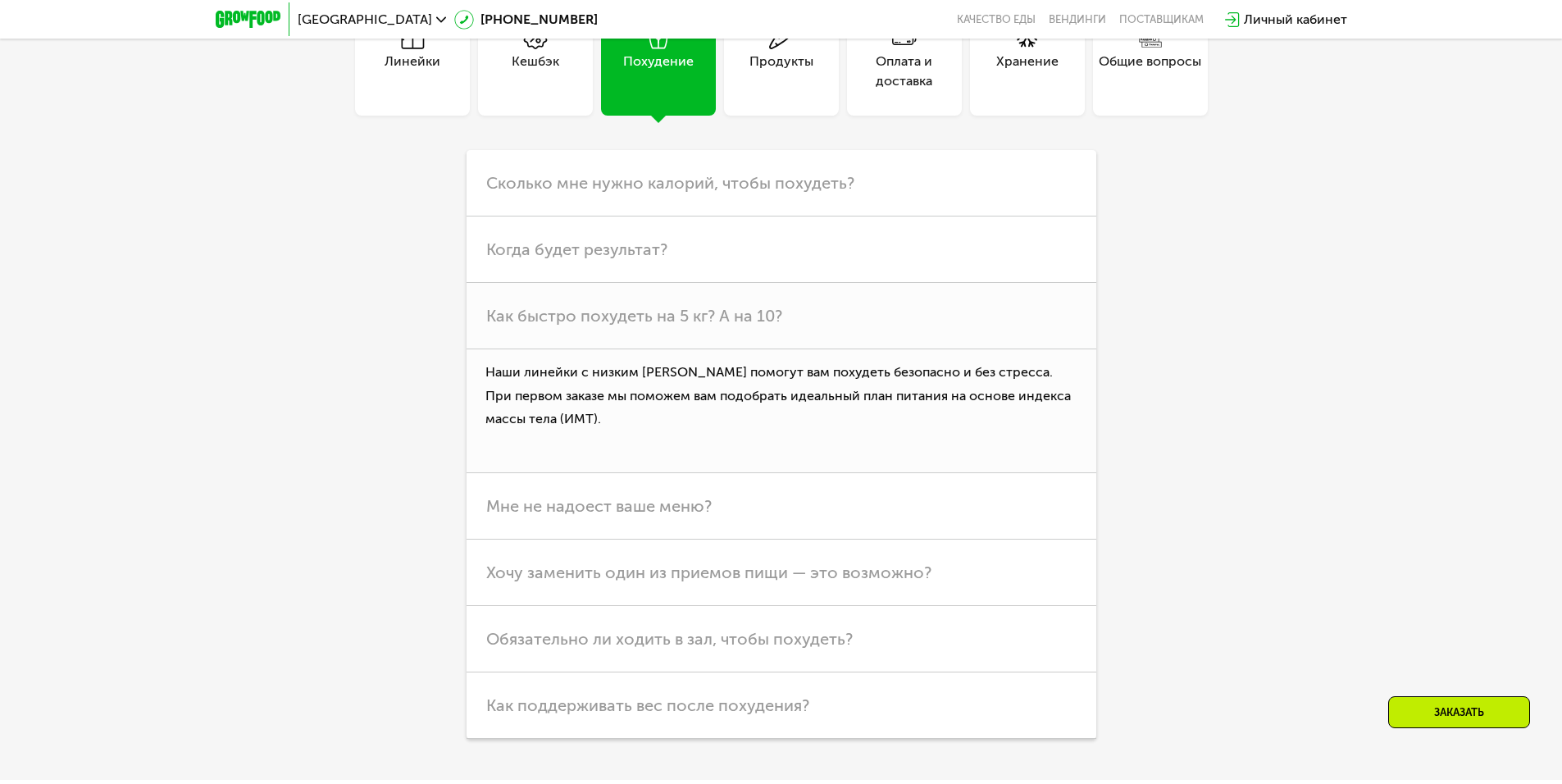
click at [1480, 716] on div "Заказать" at bounding box center [1459, 712] width 142 height 32
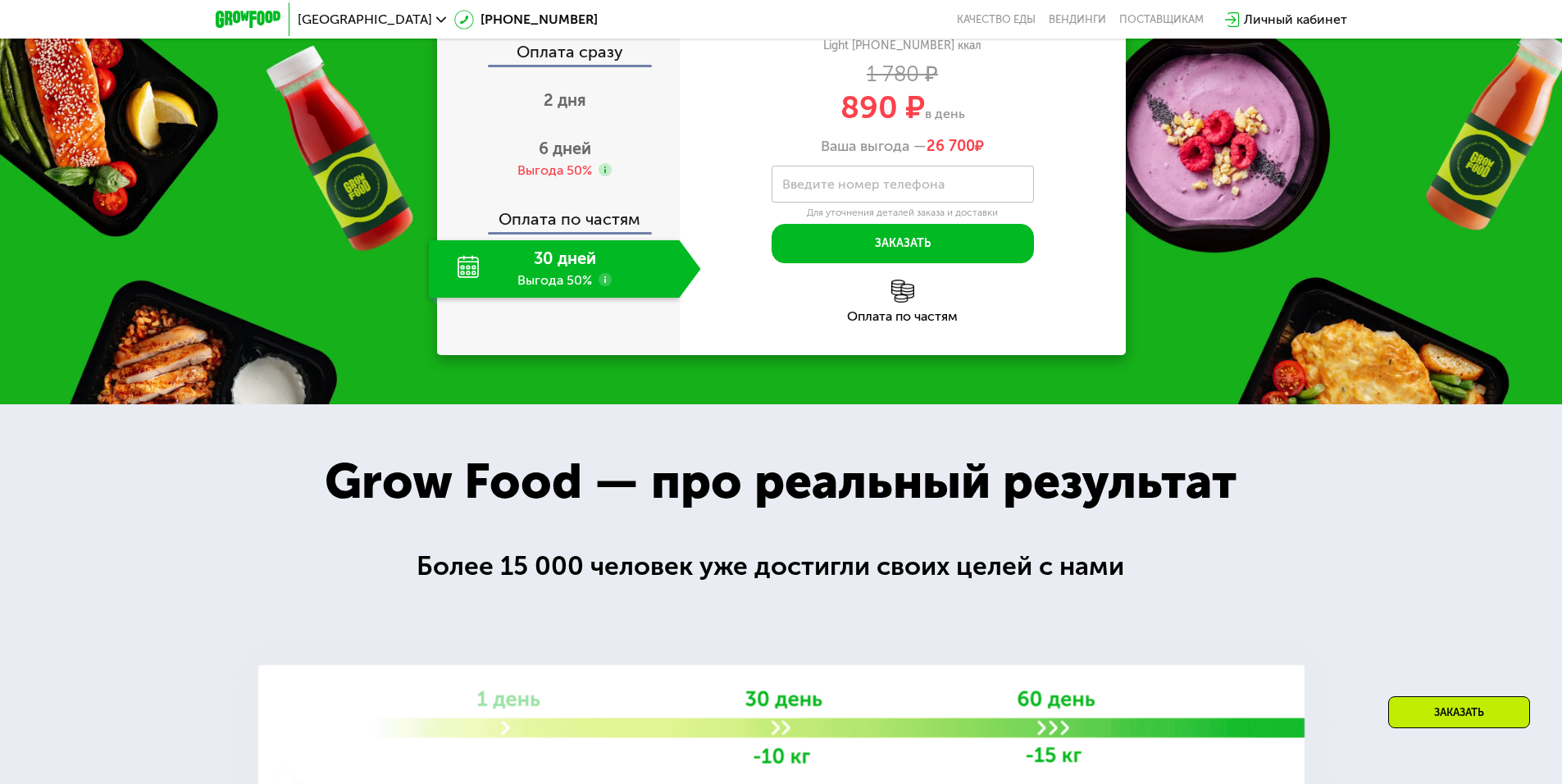
scroll to position [1340, 0]
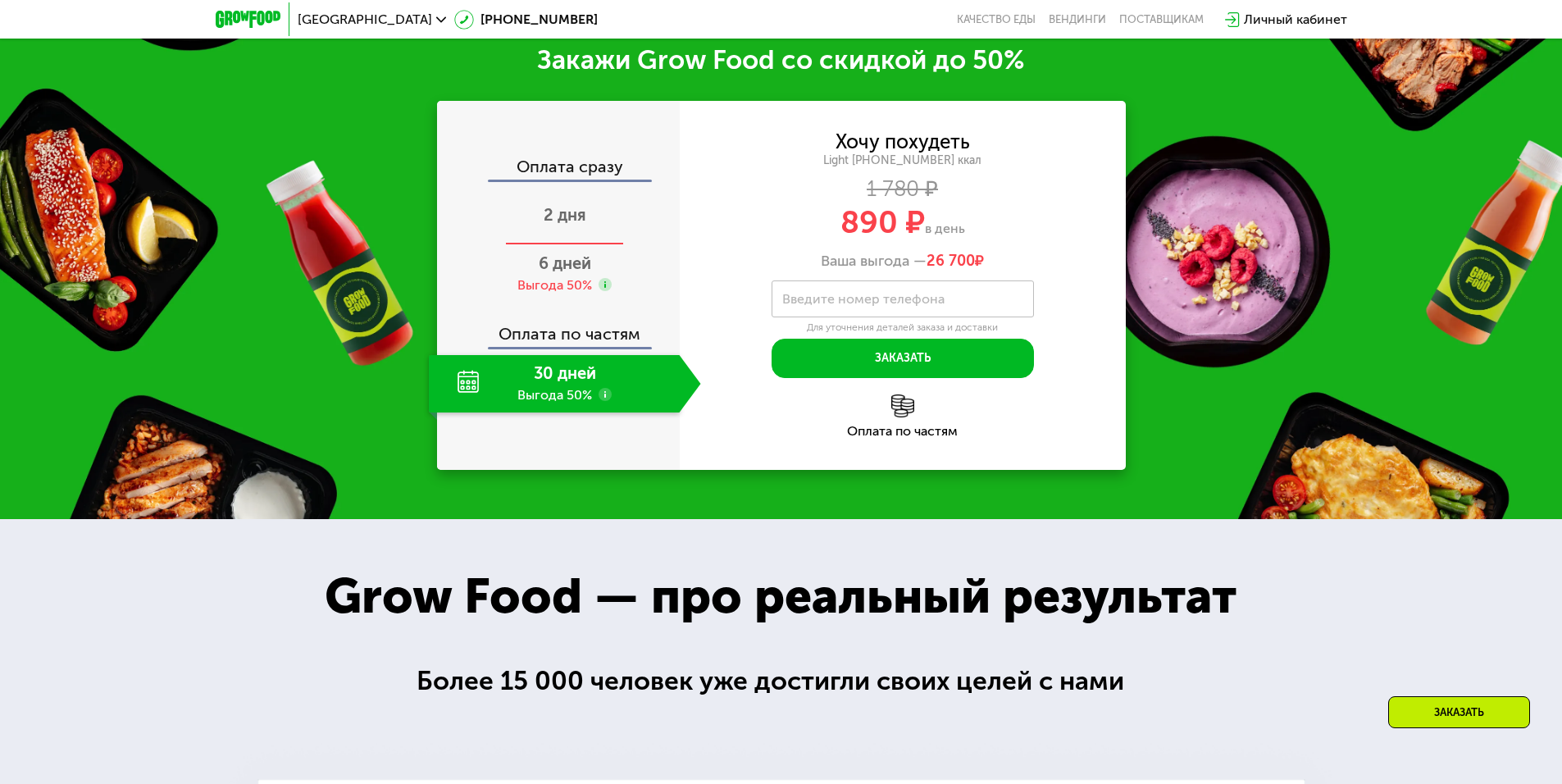
click at [556, 221] on span "2 дня" at bounding box center [565, 214] width 43 height 19
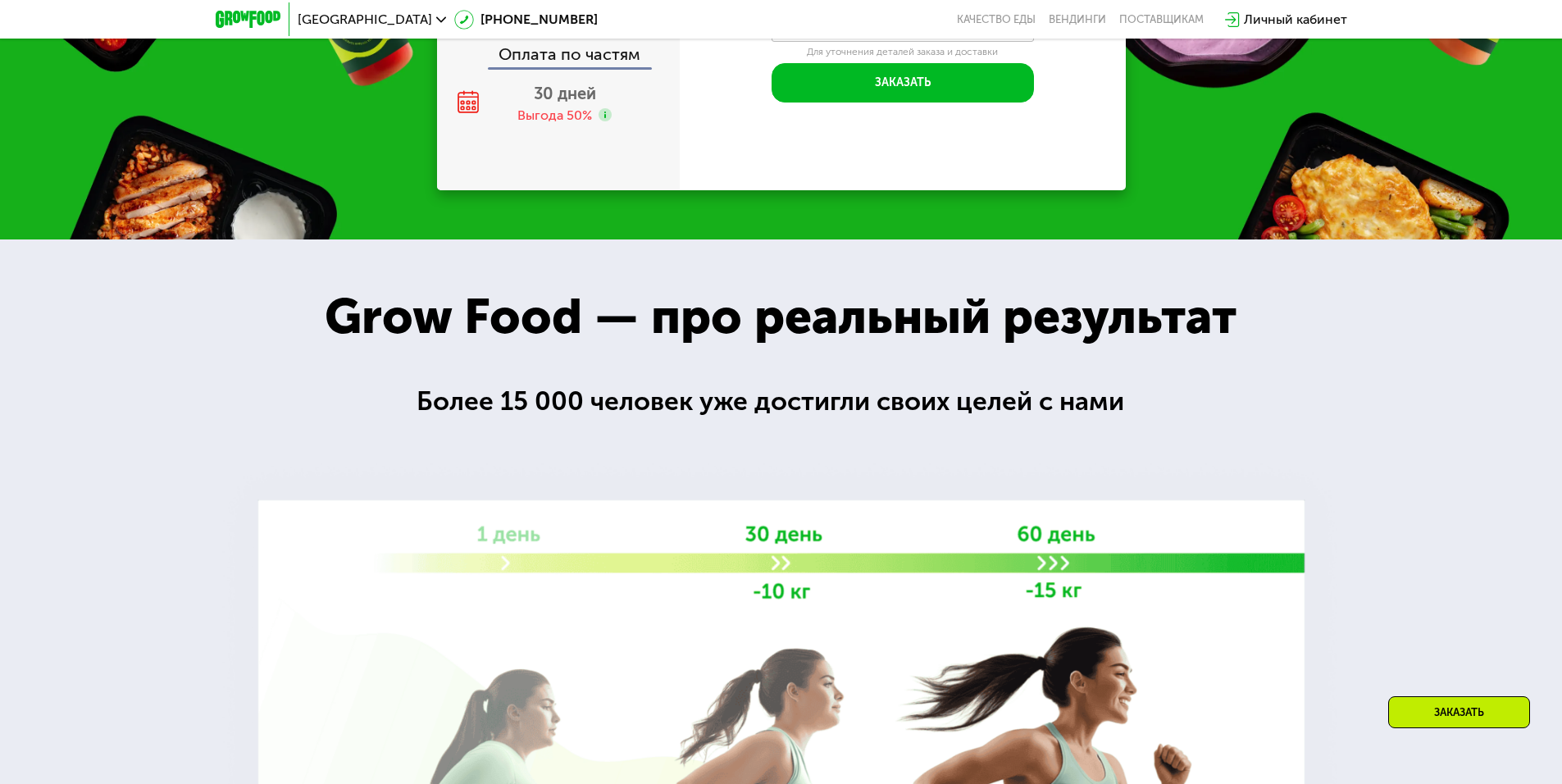
scroll to position [2286, 0]
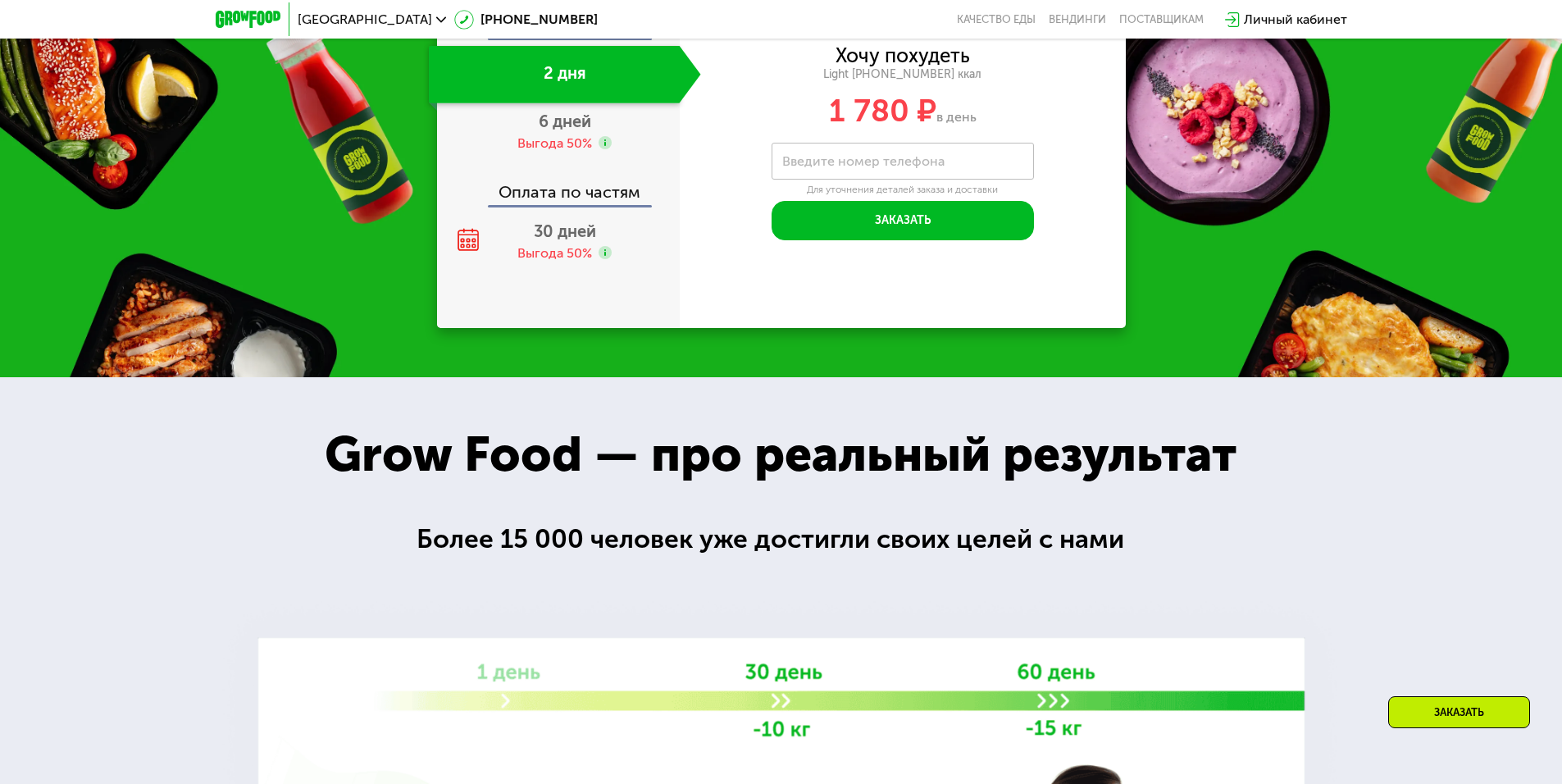
click at [935, 82] on div "Light [PHONE_NUMBER] ккал" at bounding box center [903, 74] width 446 height 14
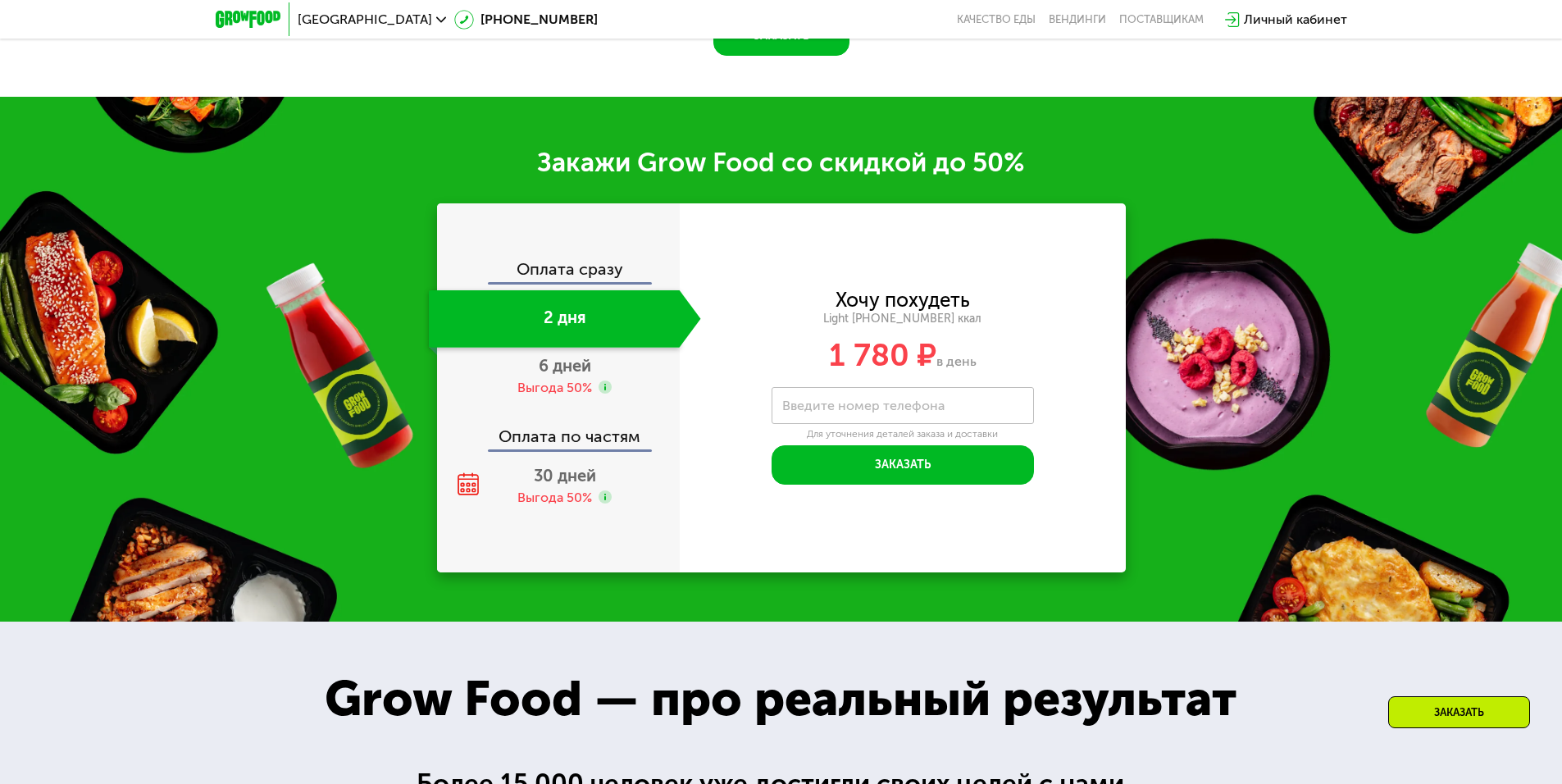
scroll to position [2040, 0]
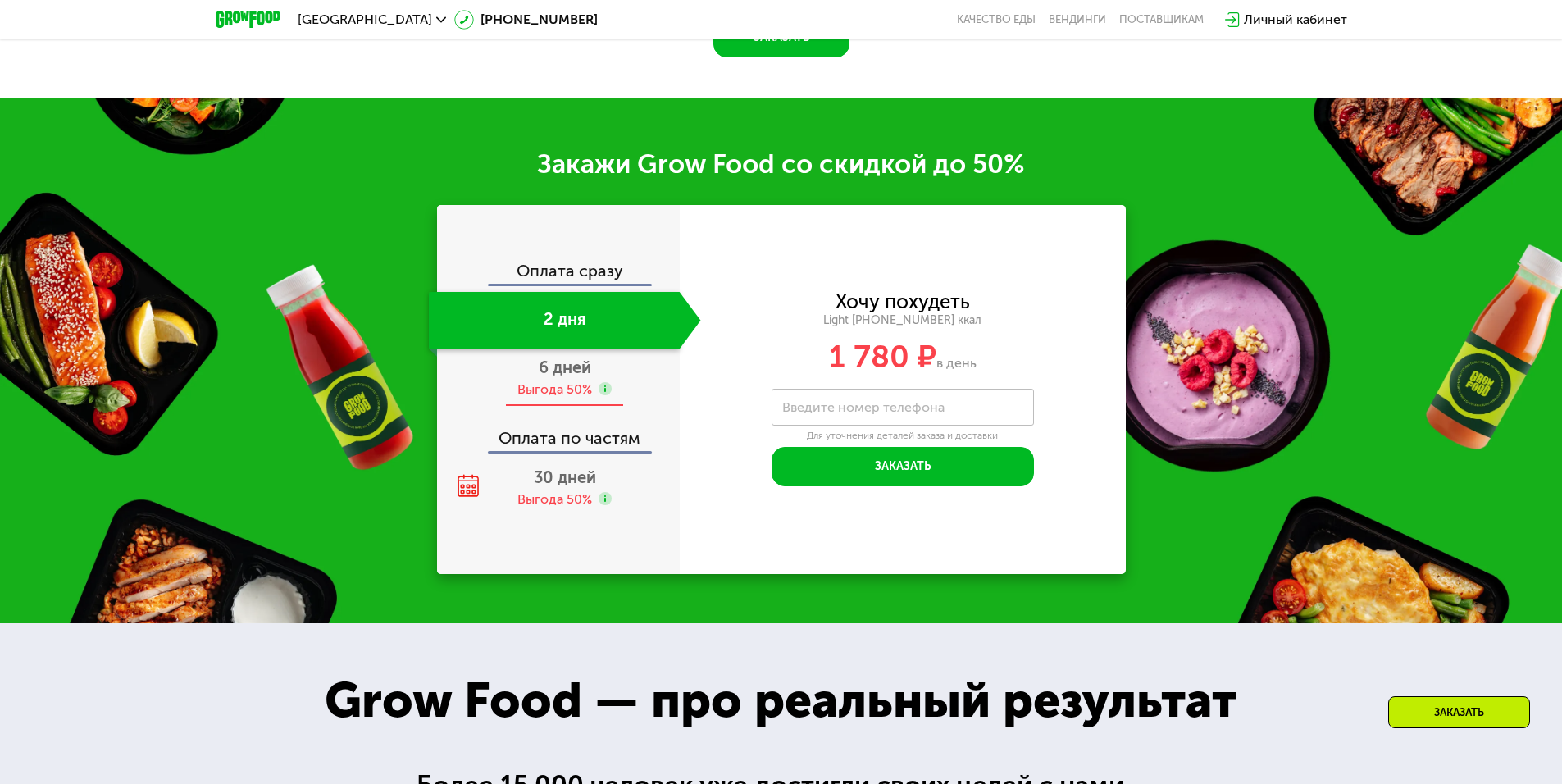
click at [578, 377] on span "6 дней" at bounding box center [565, 366] width 52 height 19
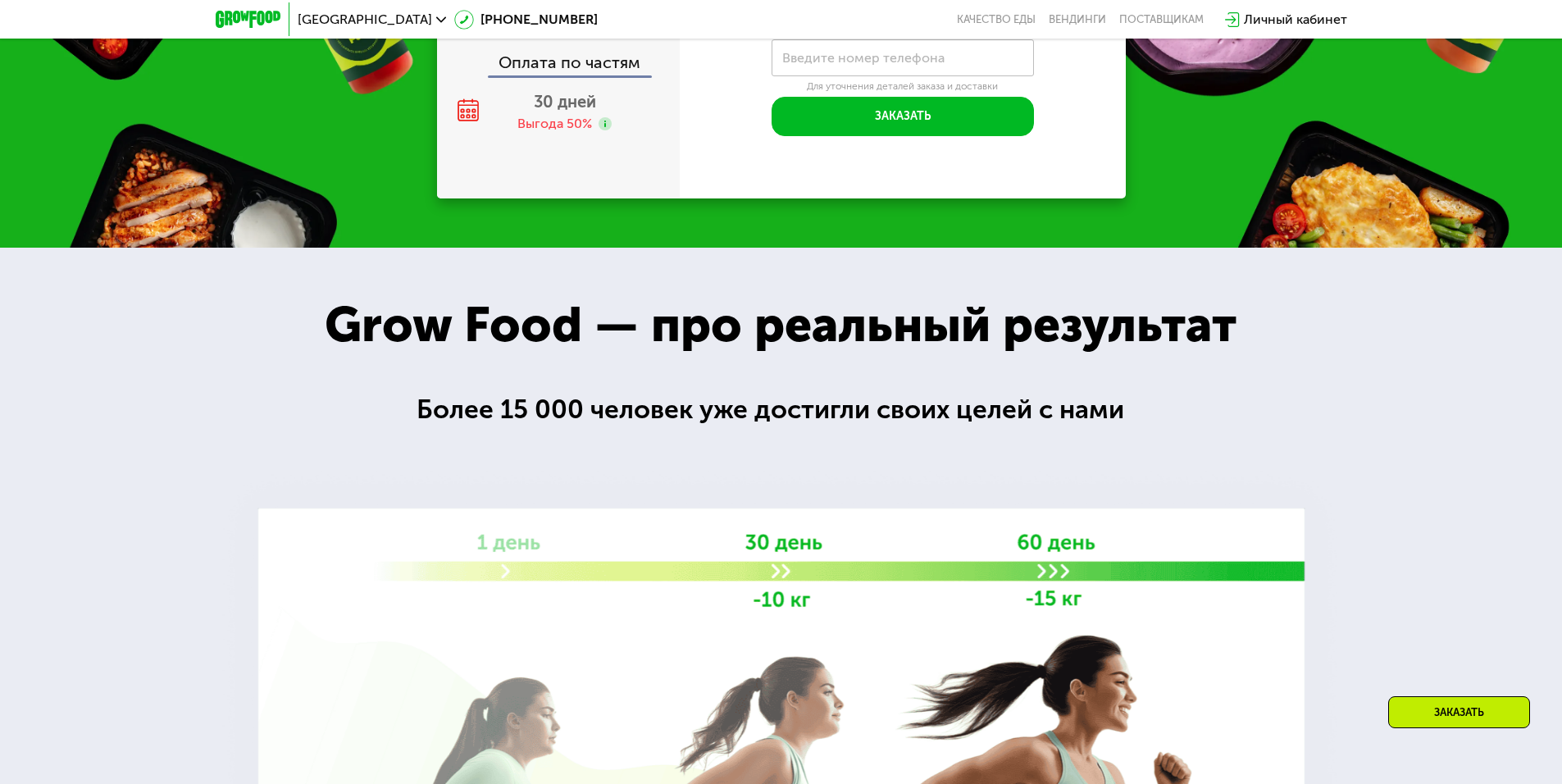
scroll to position [2204, 0]
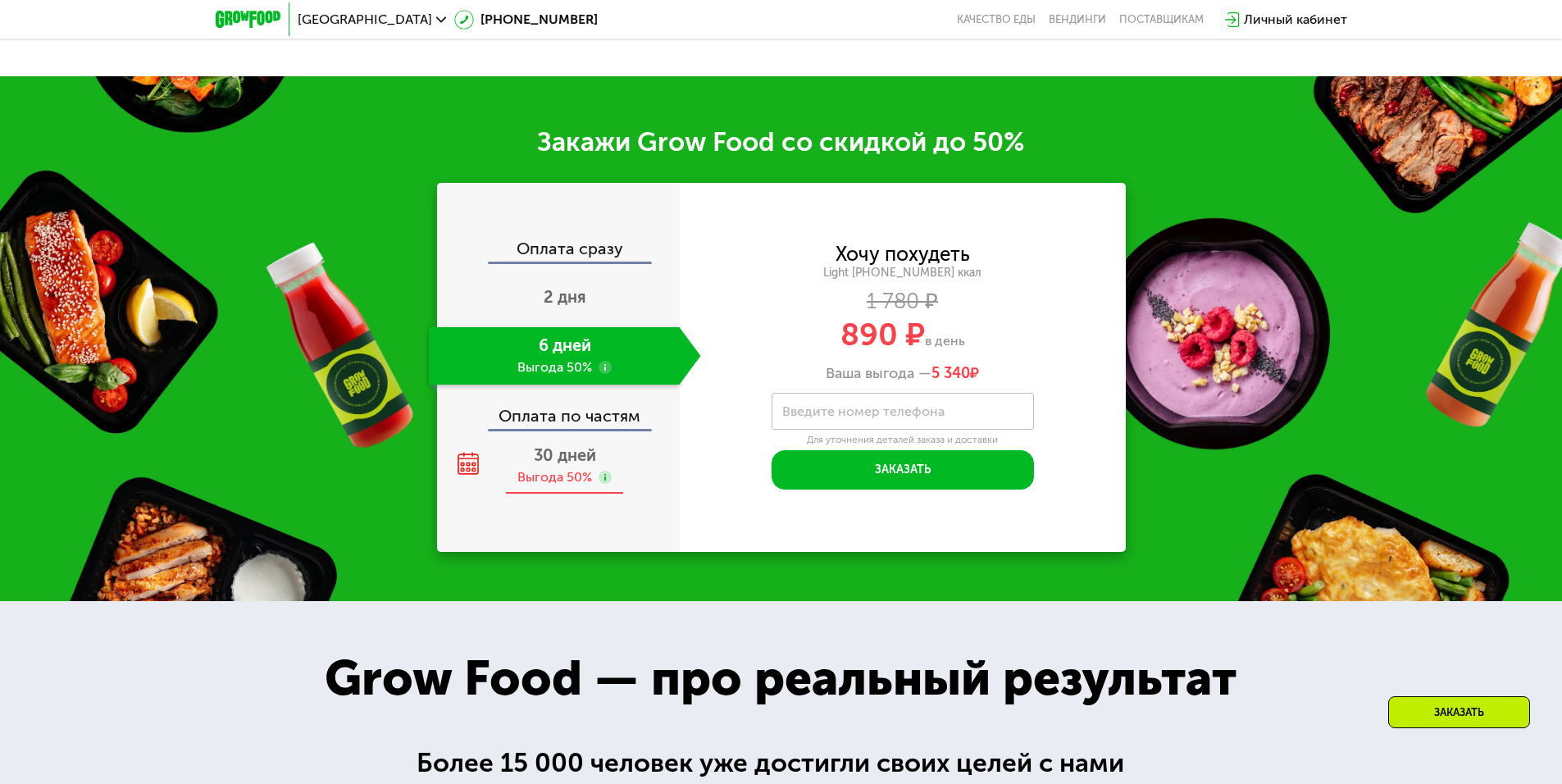
click at [572, 461] on span "30 дней" at bounding box center [565, 454] width 62 height 19
